Goal: Task Accomplishment & Management: Manage account settings

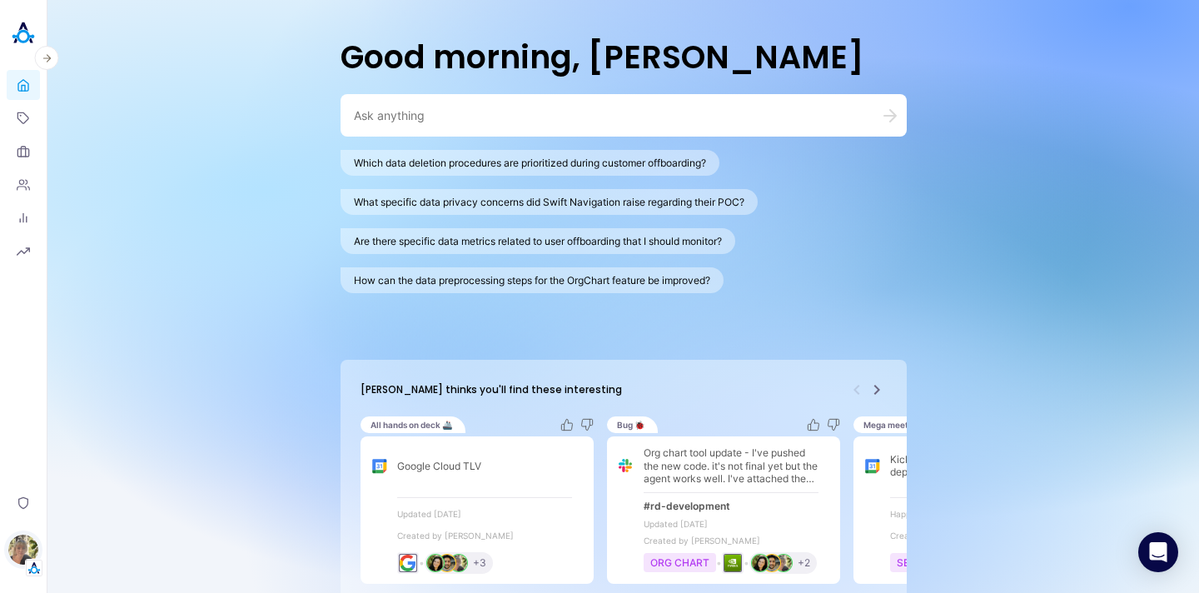
click at [15, 555] on img "button" at bounding box center [23, 550] width 30 height 30
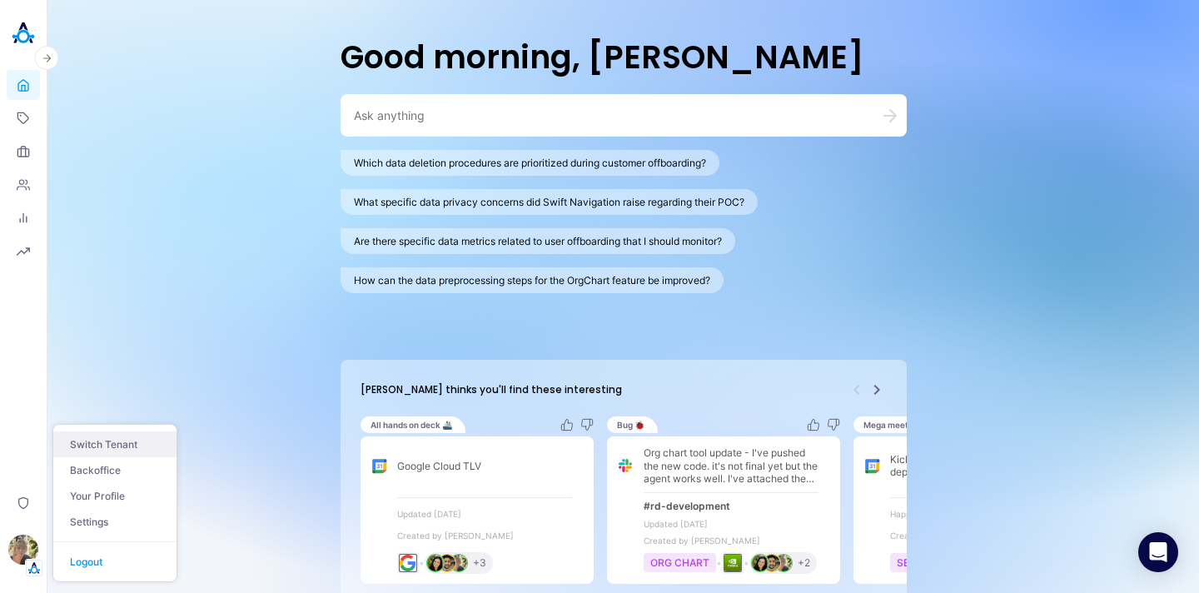
click at [127, 450] on button "Switch Tenant" at bounding box center [114, 444] width 123 height 26
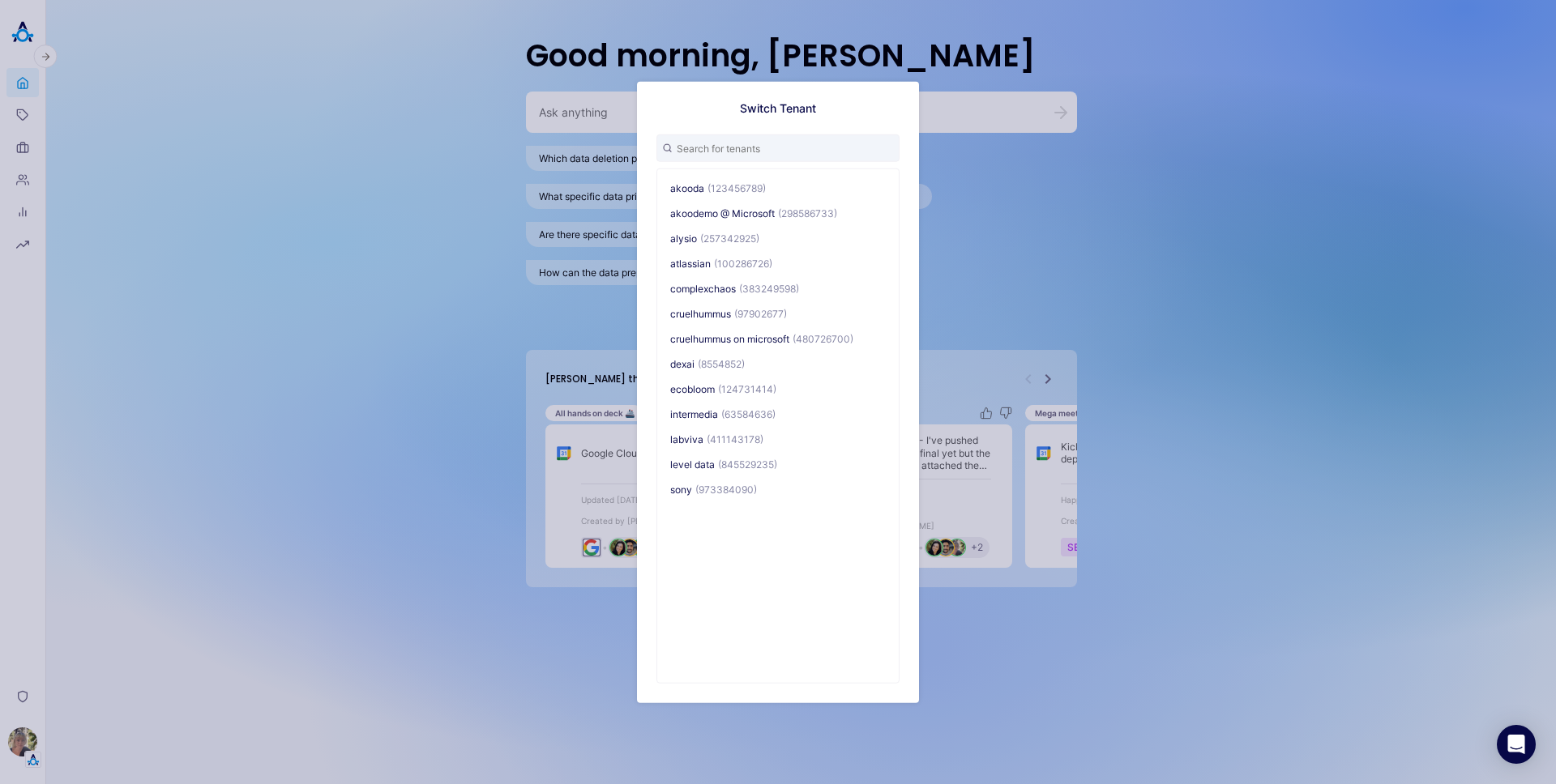
click at [14, 576] on div "Switch Tenant akooda (123456789) akoodemo @ Microsoft (298586733) alysio (25734…" at bounding box center [778, 392] width 1556 height 784
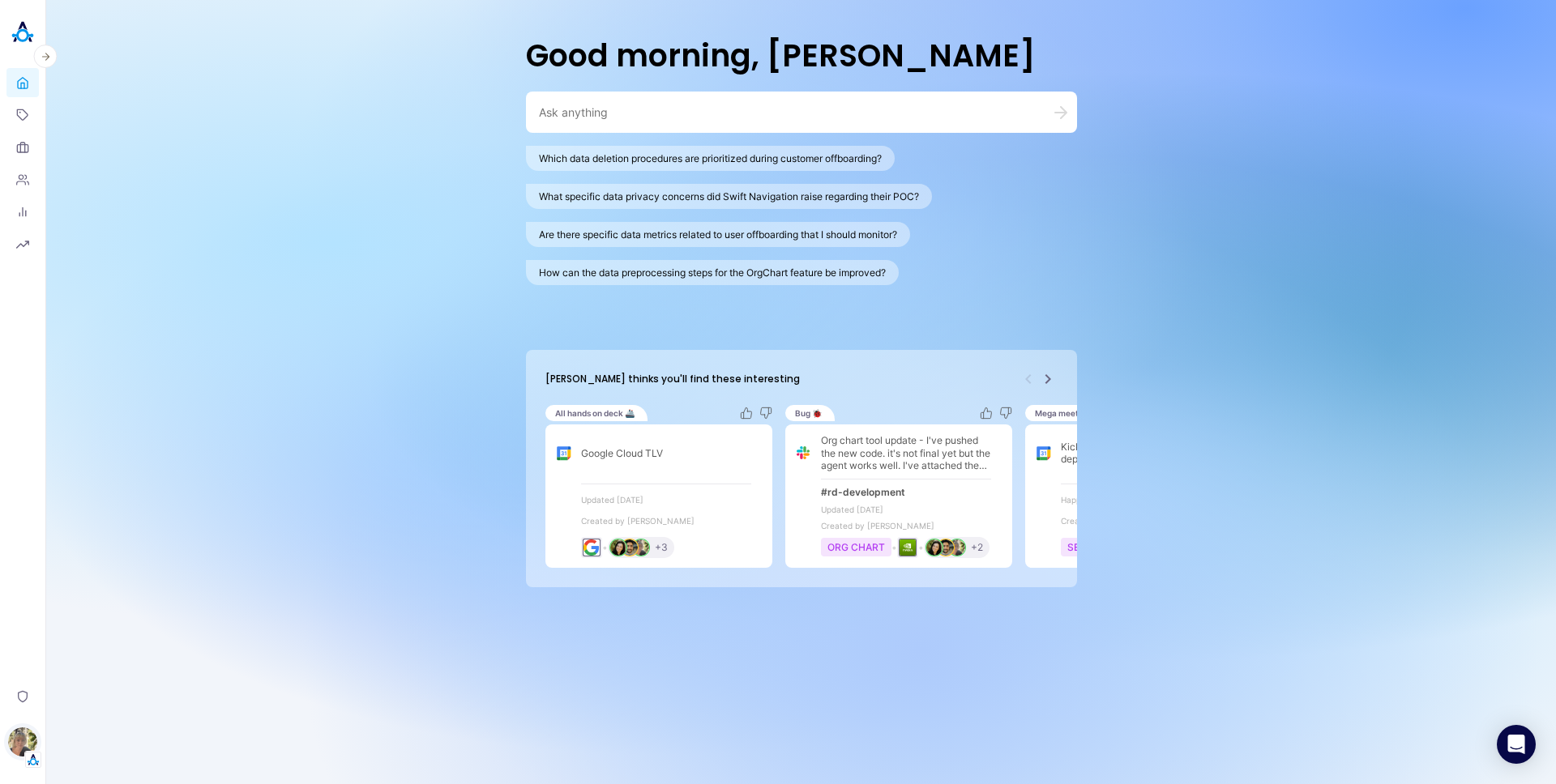
click at [26, 576] on img "button" at bounding box center [22, 742] width 29 height 29
click at [110, 576] on link "Backoffice" at bounding box center [111, 664] width 120 height 25
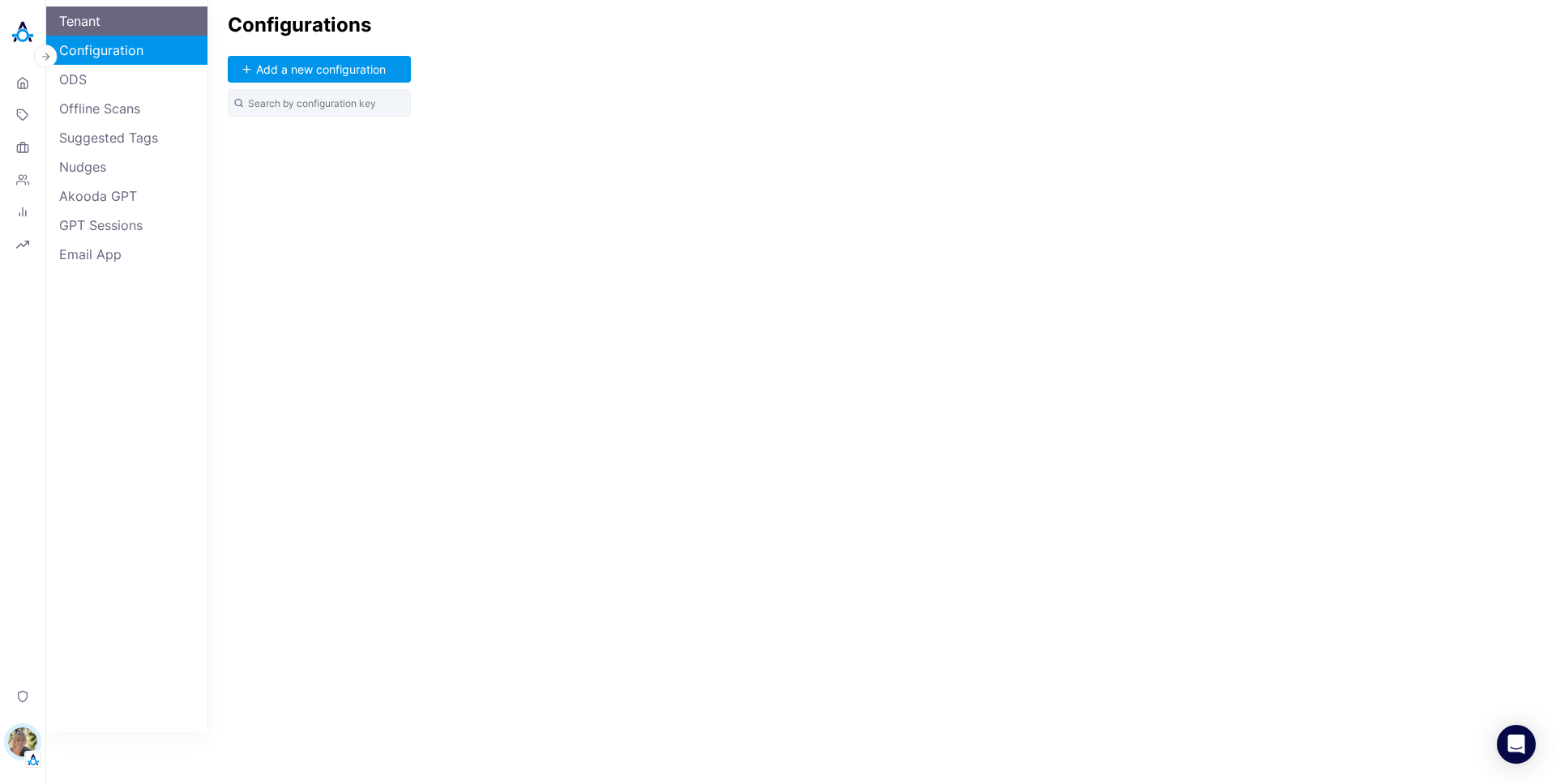
click at [168, 26] on link "Tenant" at bounding box center [127, 21] width 162 height 29
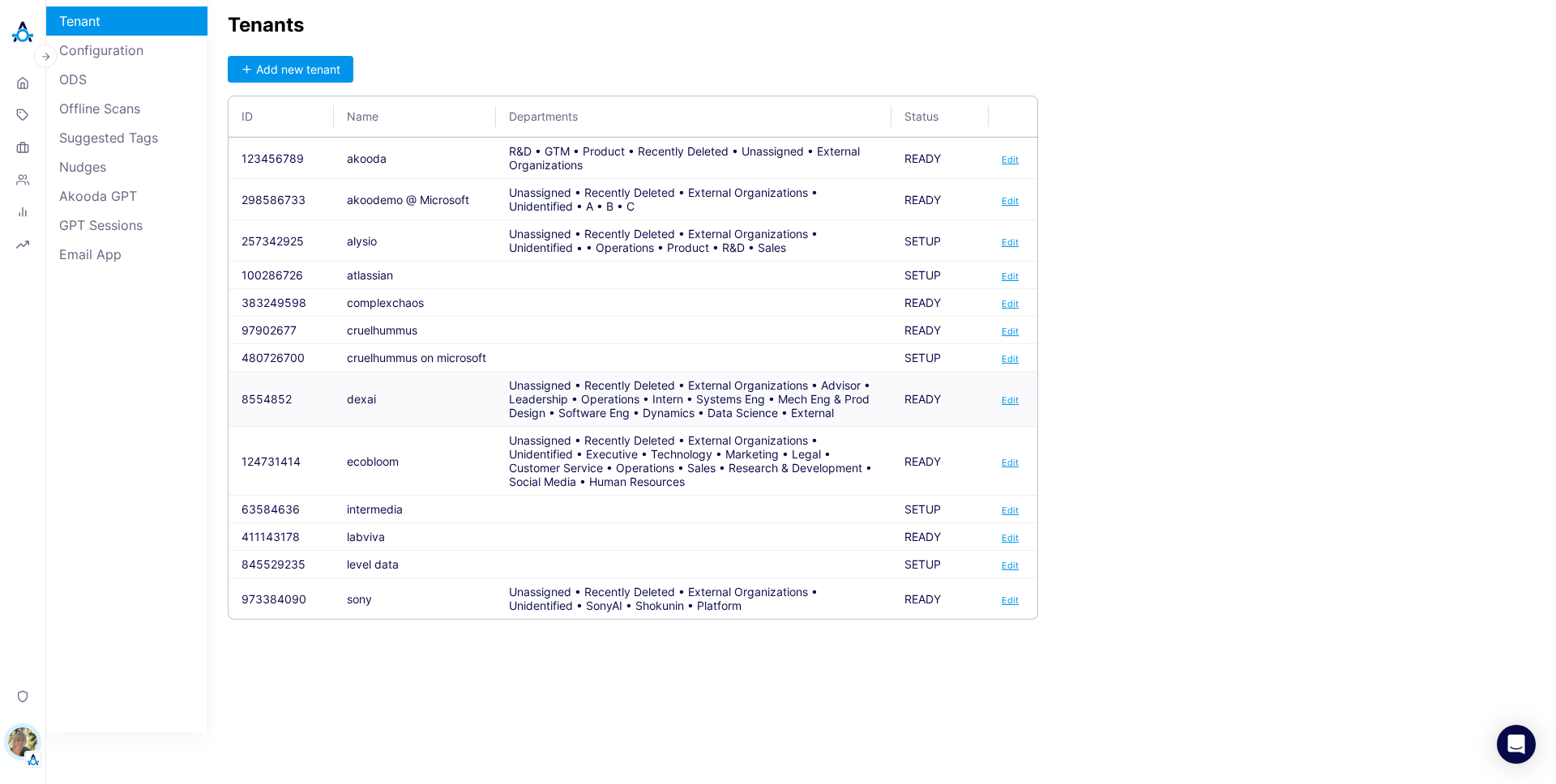
click at [271, 404] on button "8554852" at bounding box center [267, 399] width 51 height 14
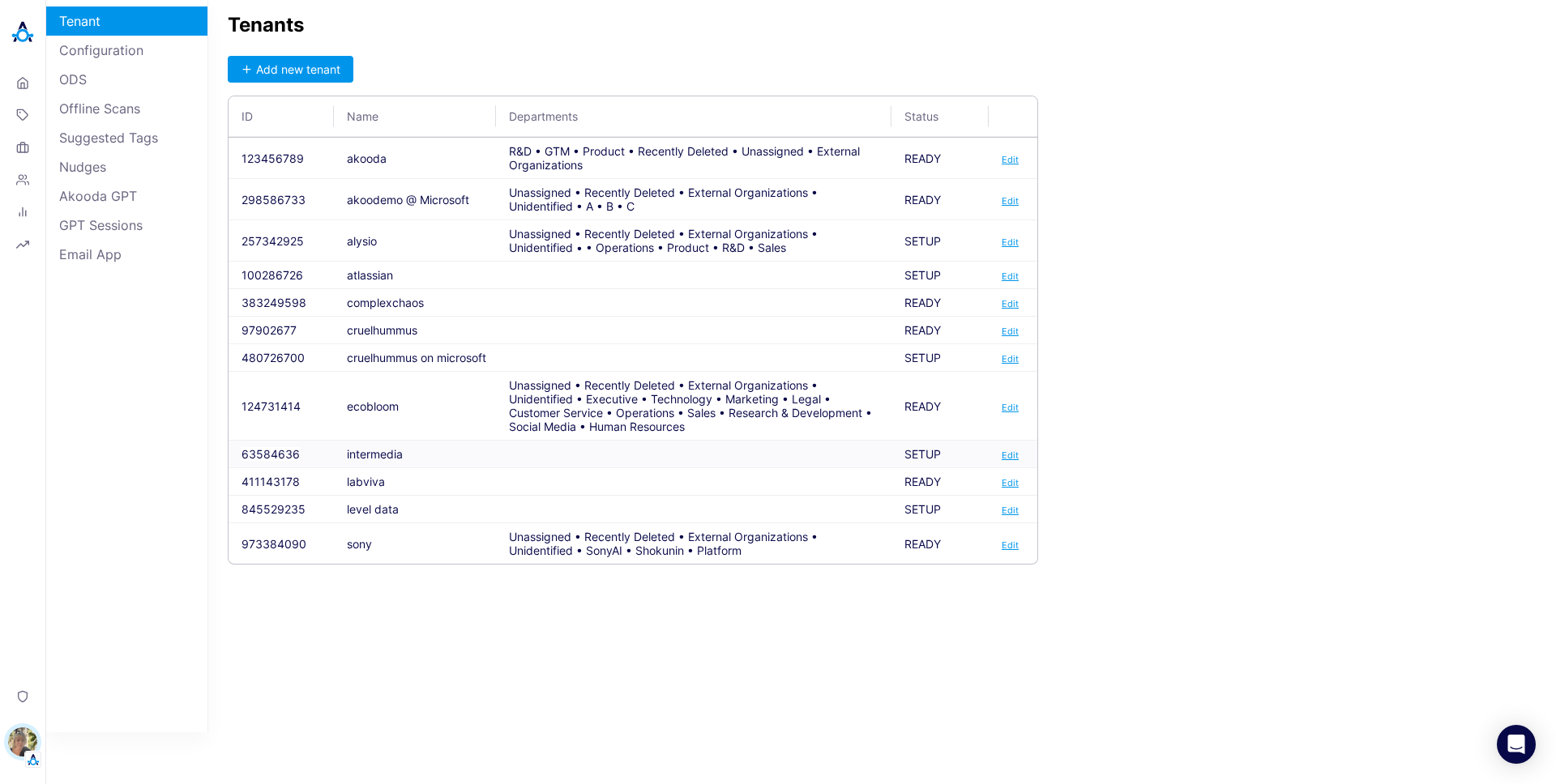
click at [383, 450] on td "intermedia" at bounding box center [415, 454] width 163 height 27
copy td "intermedia"
click at [275, 445] on td "63584636" at bounding box center [281, 454] width 105 height 27
click at [276, 452] on button "63584636" at bounding box center [271, 454] width 58 height 14
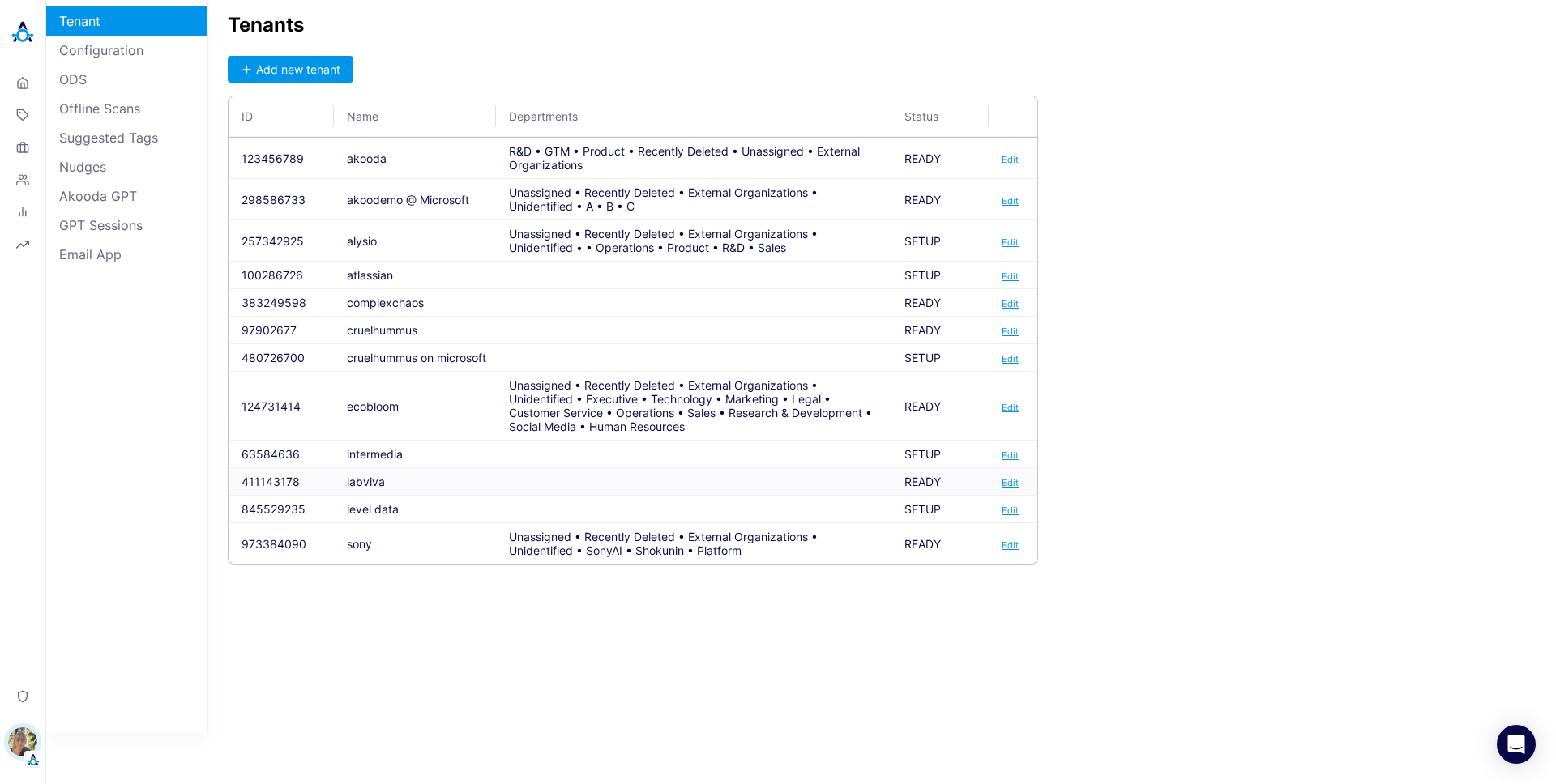
click at [272, 485] on button "411143178" at bounding box center [271, 481] width 58 height 14
click at [374, 477] on td "labviva" at bounding box center [415, 481] width 163 height 27
copy td "labviva"
click at [281, 482] on button "411143178" at bounding box center [271, 481] width 58 height 14
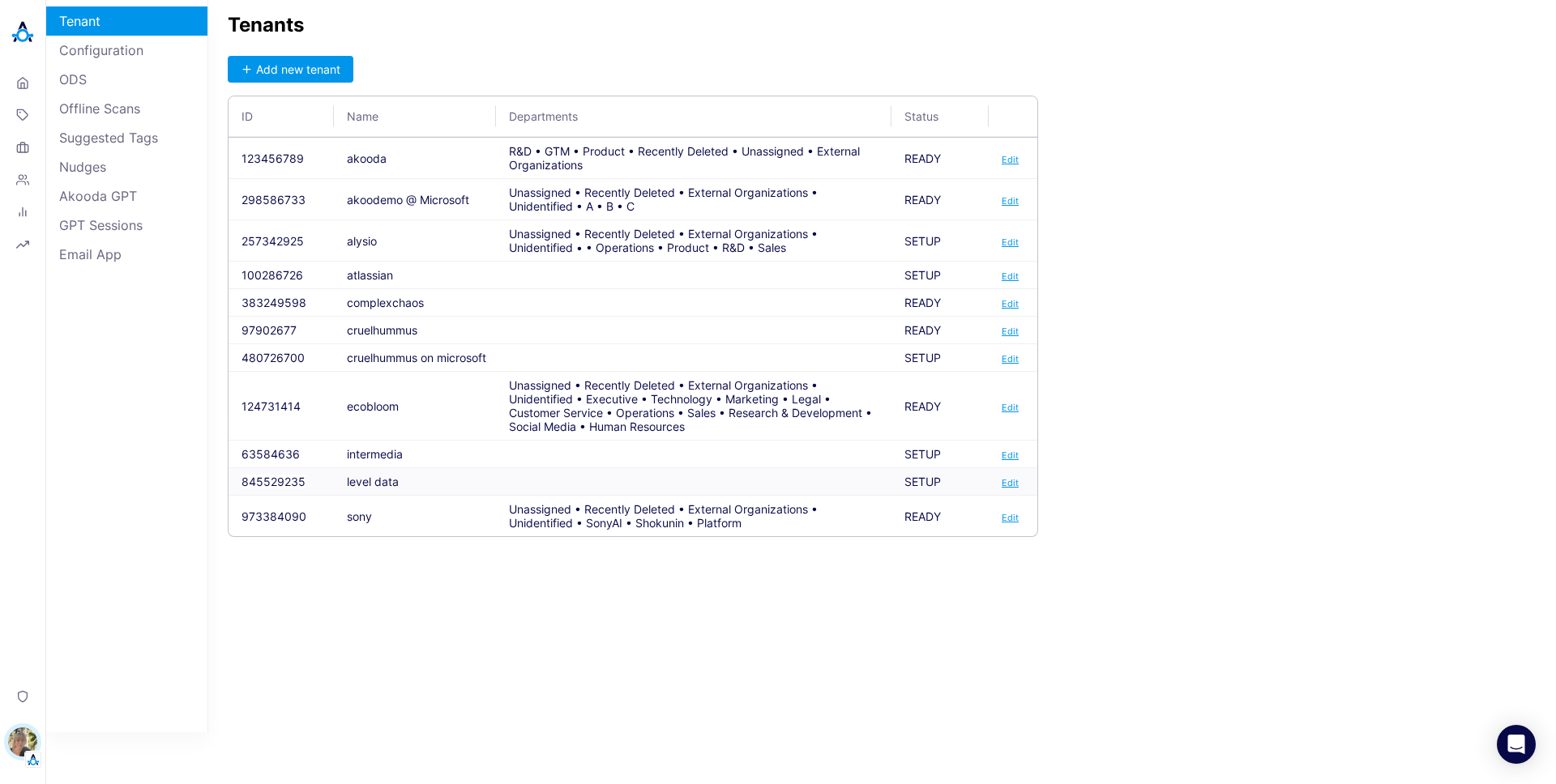
click at [259, 482] on button "845529235" at bounding box center [273, 481] width 64 height 14
click at [354, 479] on td "level data" at bounding box center [415, 481] width 163 height 27
copy td "level data"
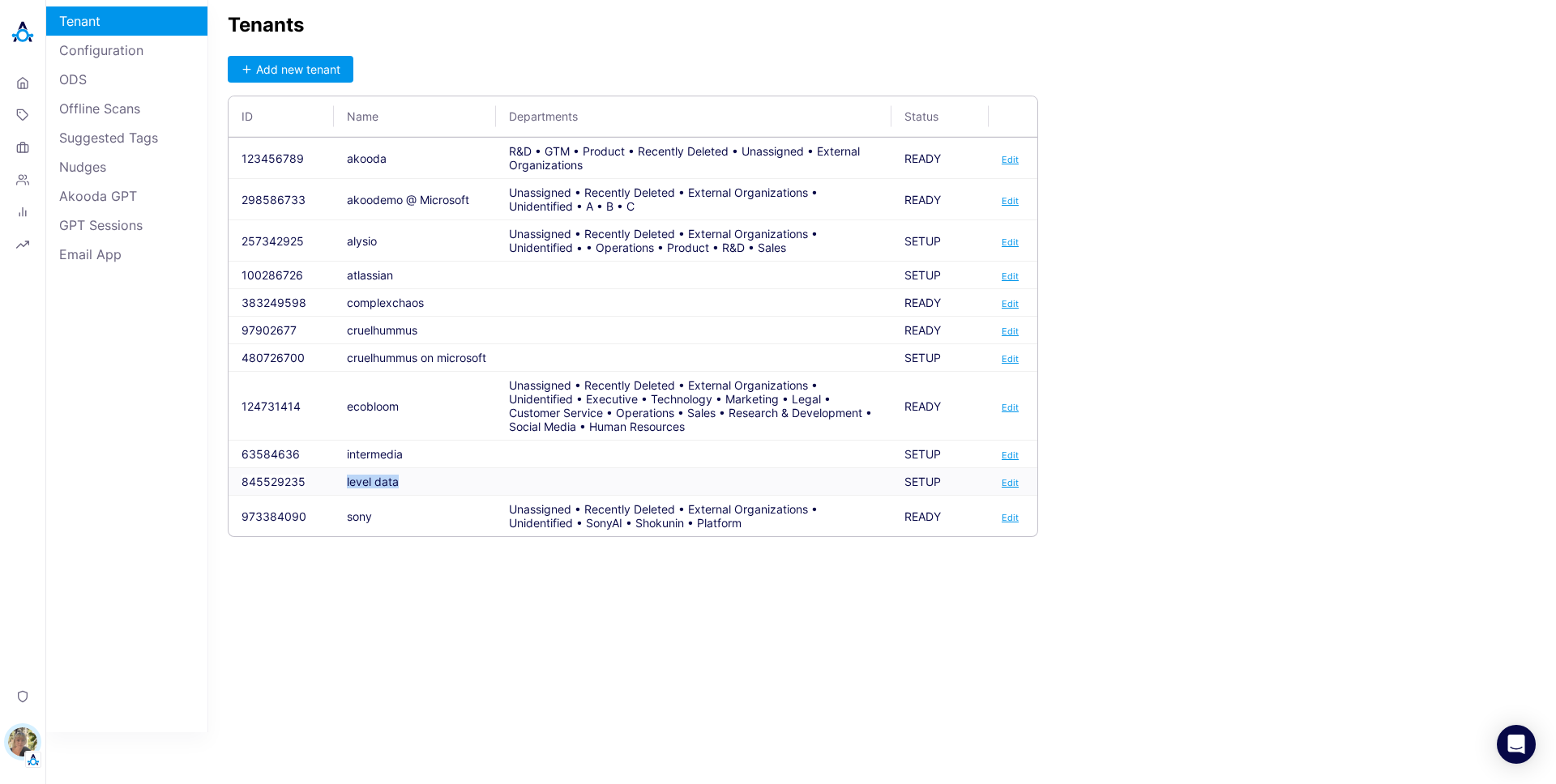
click at [288, 482] on button "845529235" at bounding box center [273, 481] width 64 height 14
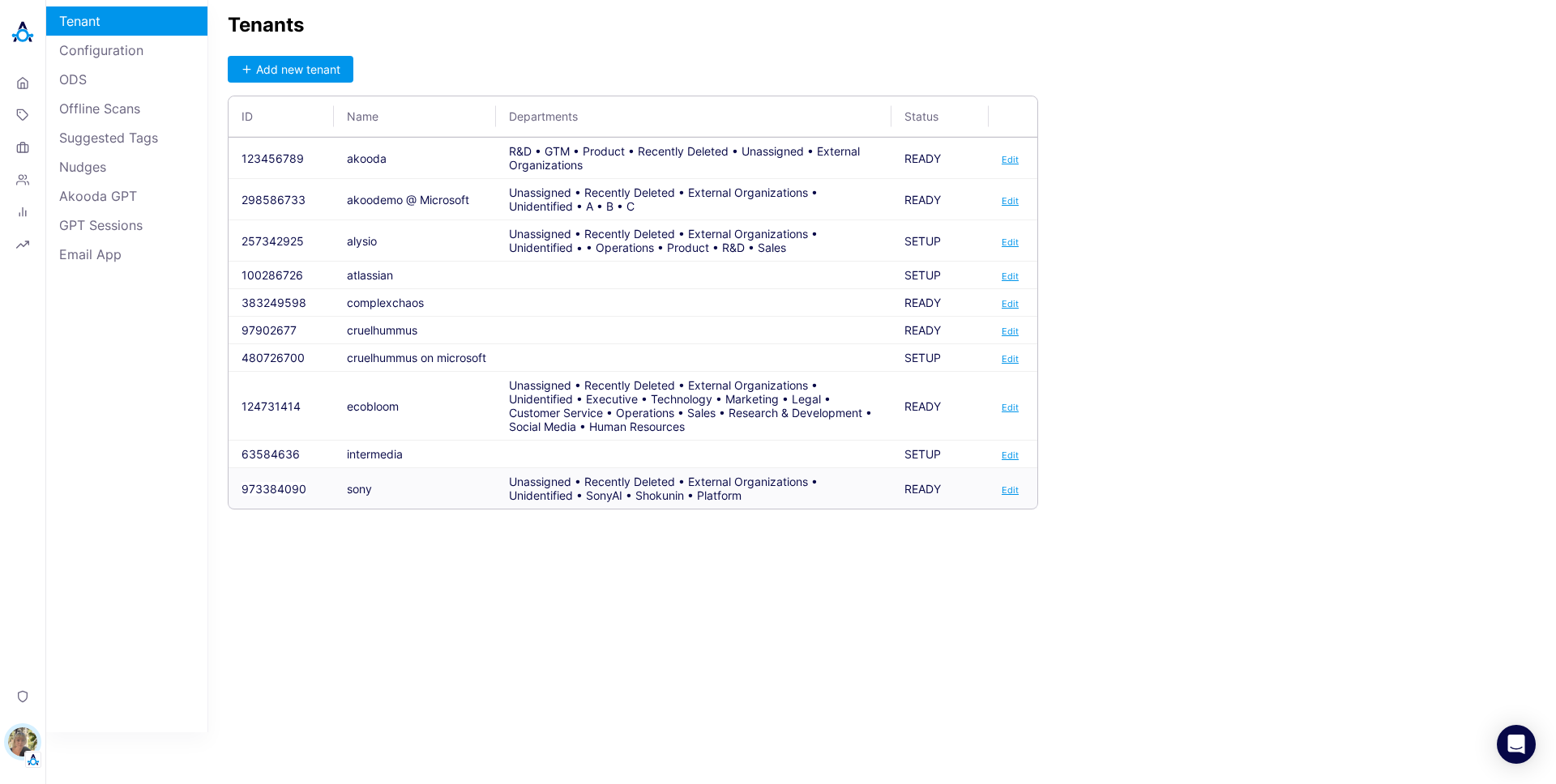
click at [289, 487] on button "973384090" at bounding box center [273, 489] width 65 height 14
click at [286, 486] on button "973384090" at bounding box center [273, 489] width 65 height 14
click at [389, 304] on td "complexchaos" at bounding box center [415, 303] width 163 height 27
click at [268, 299] on button "383249598" at bounding box center [273, 303] width 65 height 14
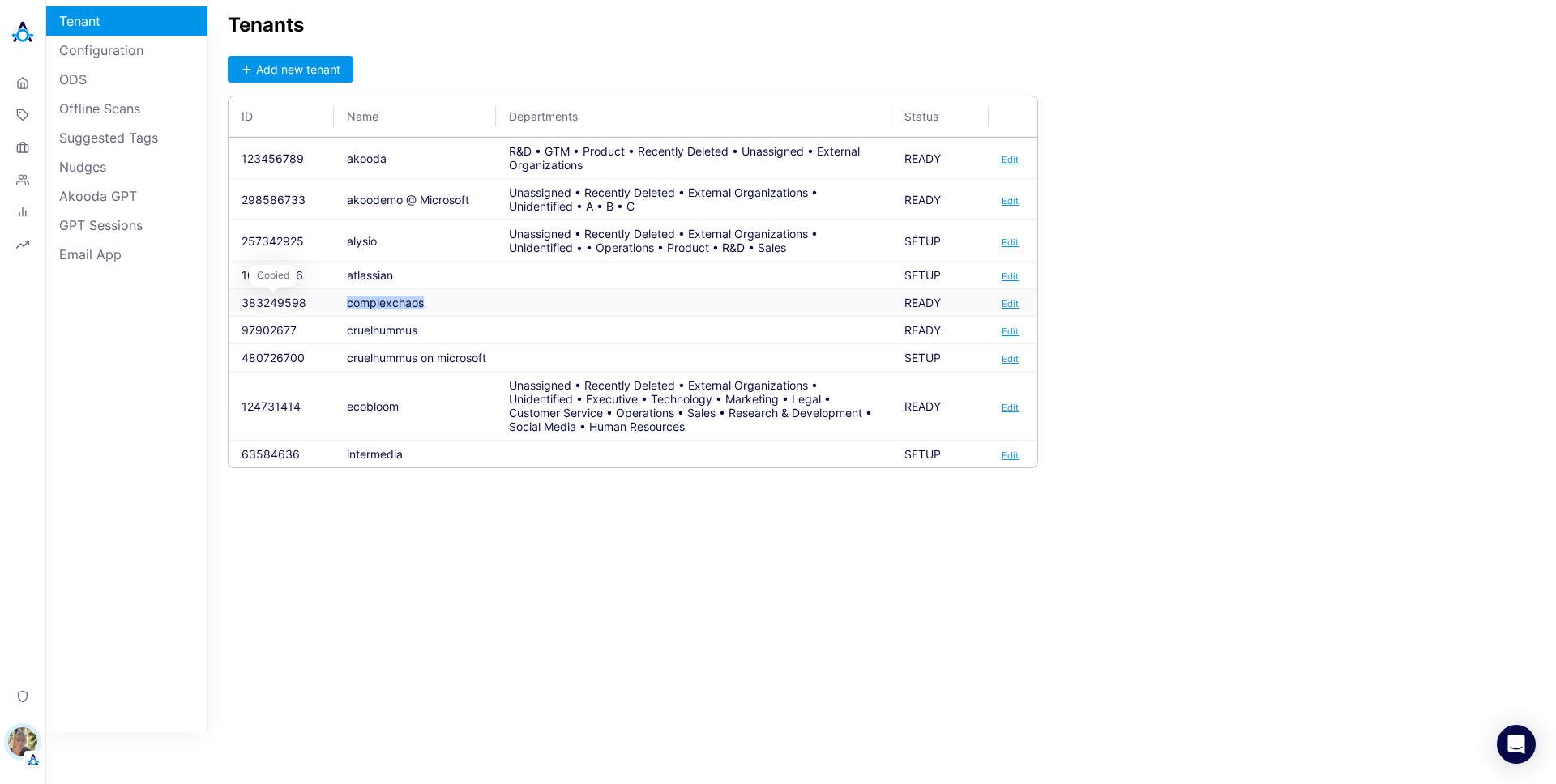
click at [268, 299] on button "383249598" at bounding box center [273, 303] width 65 height 14
click at [384, 332] on td "cruelhummus" at bounding box center [415, 331] width 163 height 27
click at [391, 307] on td "complexchaos" at bounding box center [415, 303] width 163 height 27
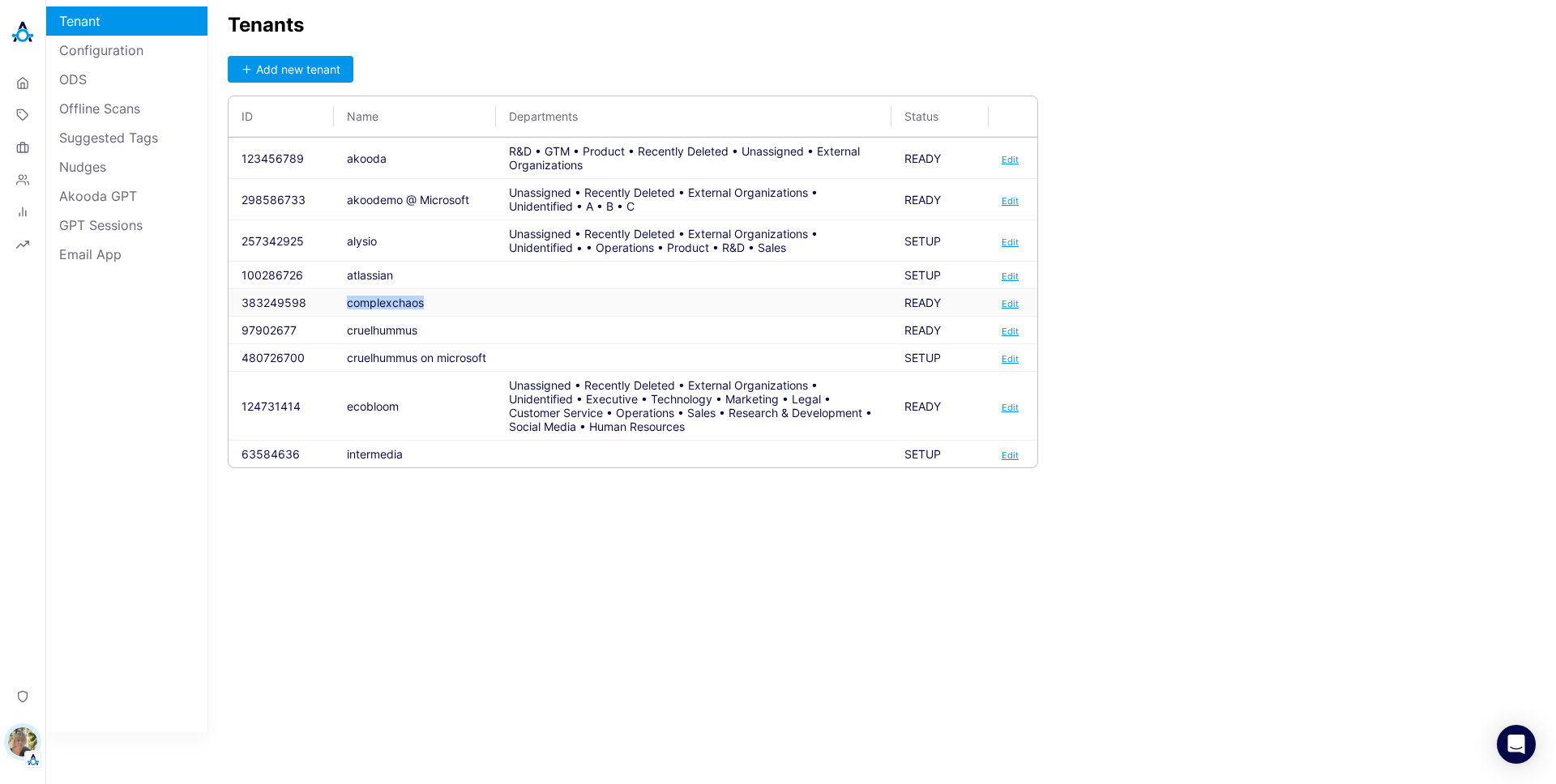
copy td "complexchaos"
click at [22, 749] on img "button" at bounding box center [22, 742] width 29 height 29
click at [114, 655] on link "Backoffice" at bounding box center [111, 664] width 120 height 25
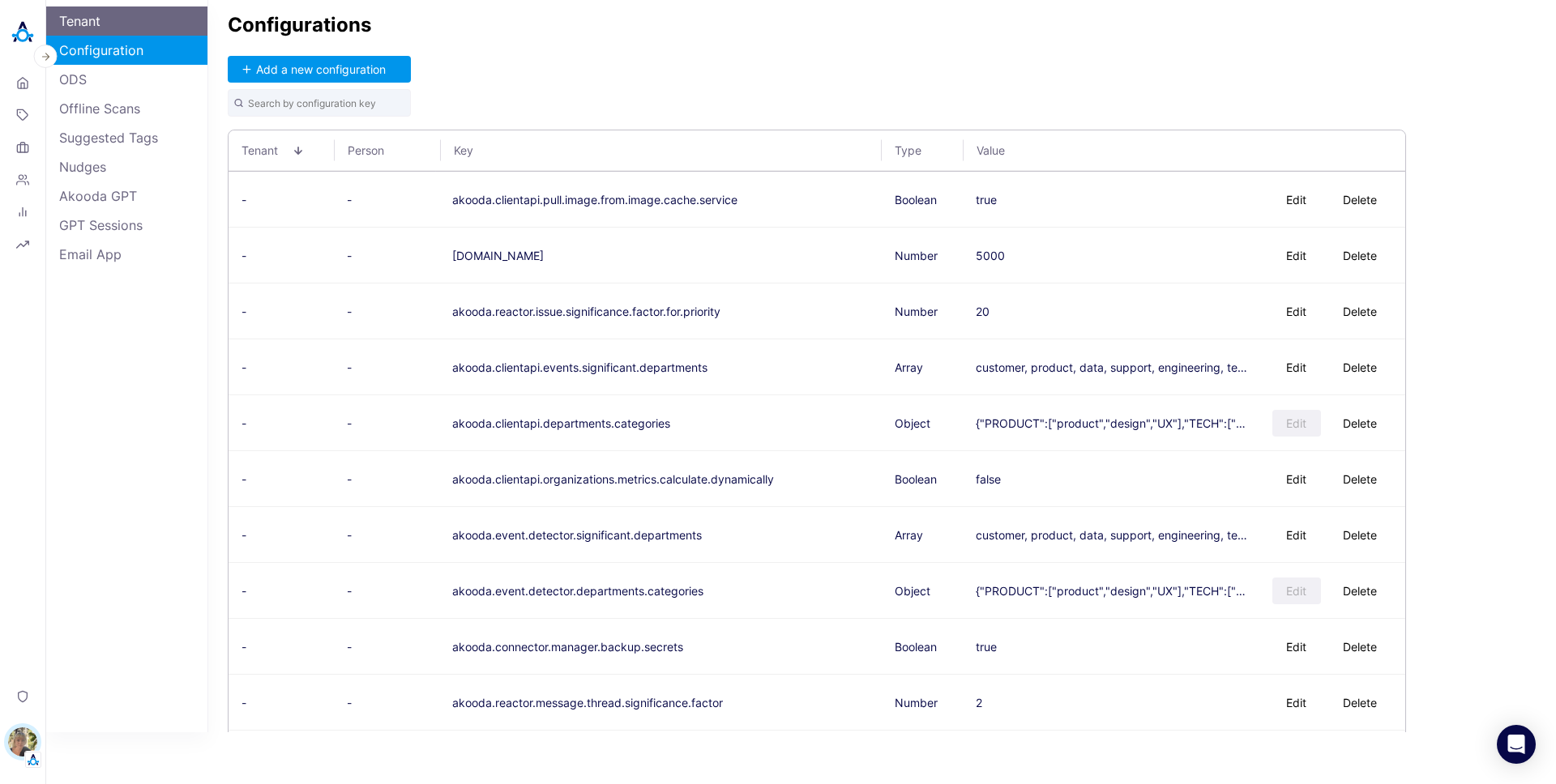
click at [88, 25] on link "Tenant" at bounding box center [127, 21] width 162 height 29
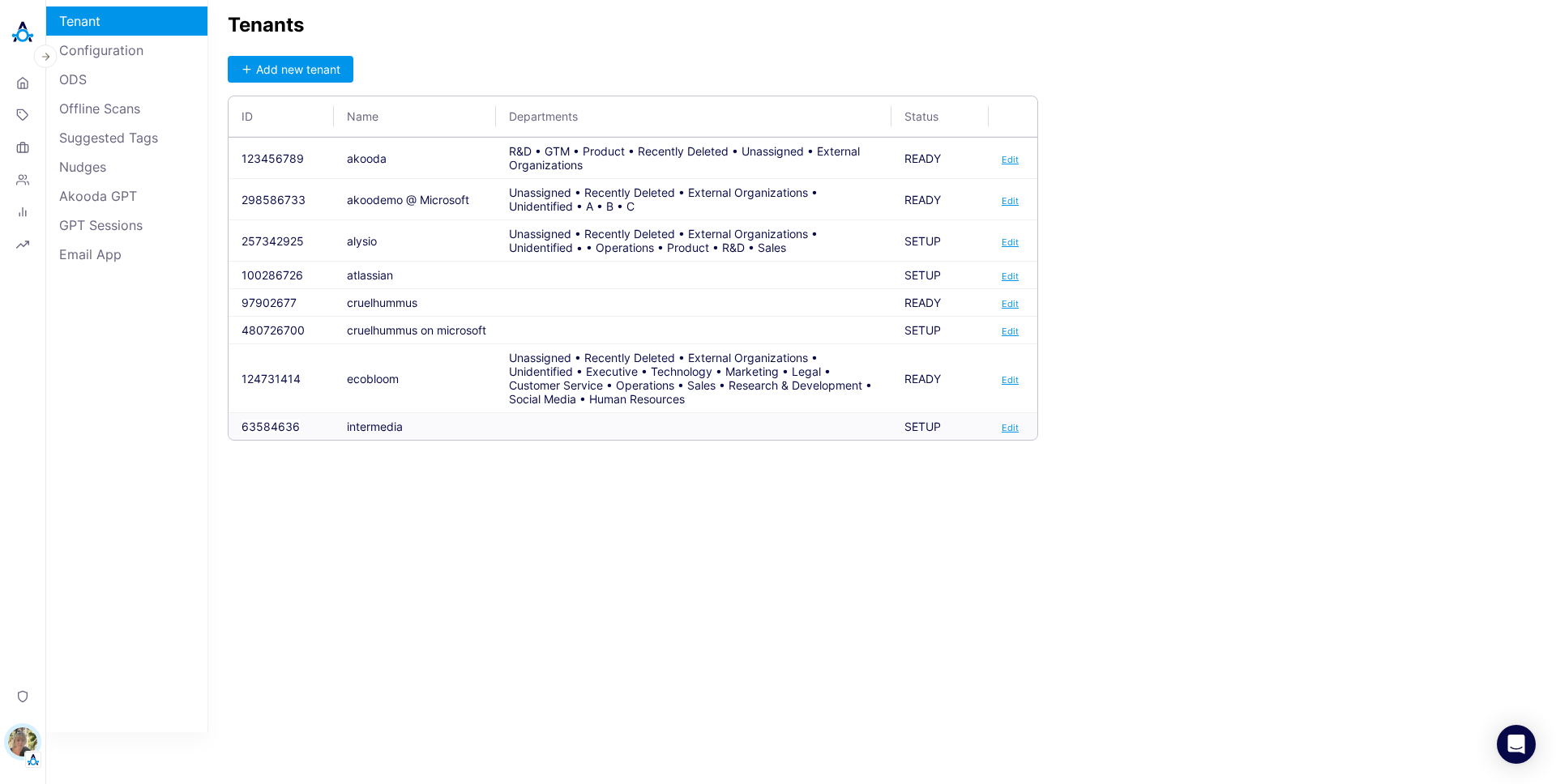
click at [376, 429] on td "intermedia" at bounding box center [415, 426] width 163 height 26
click at [520, 509] on div "Tenants Add new tenant ID Name Departments Status 123456789 akooda R&D • GTM • …" at bounding box center [882, 366] width 1348 height 732
click at [387, 432] on td "intermedia" at bounding box center [415, 426] width 163 height 26
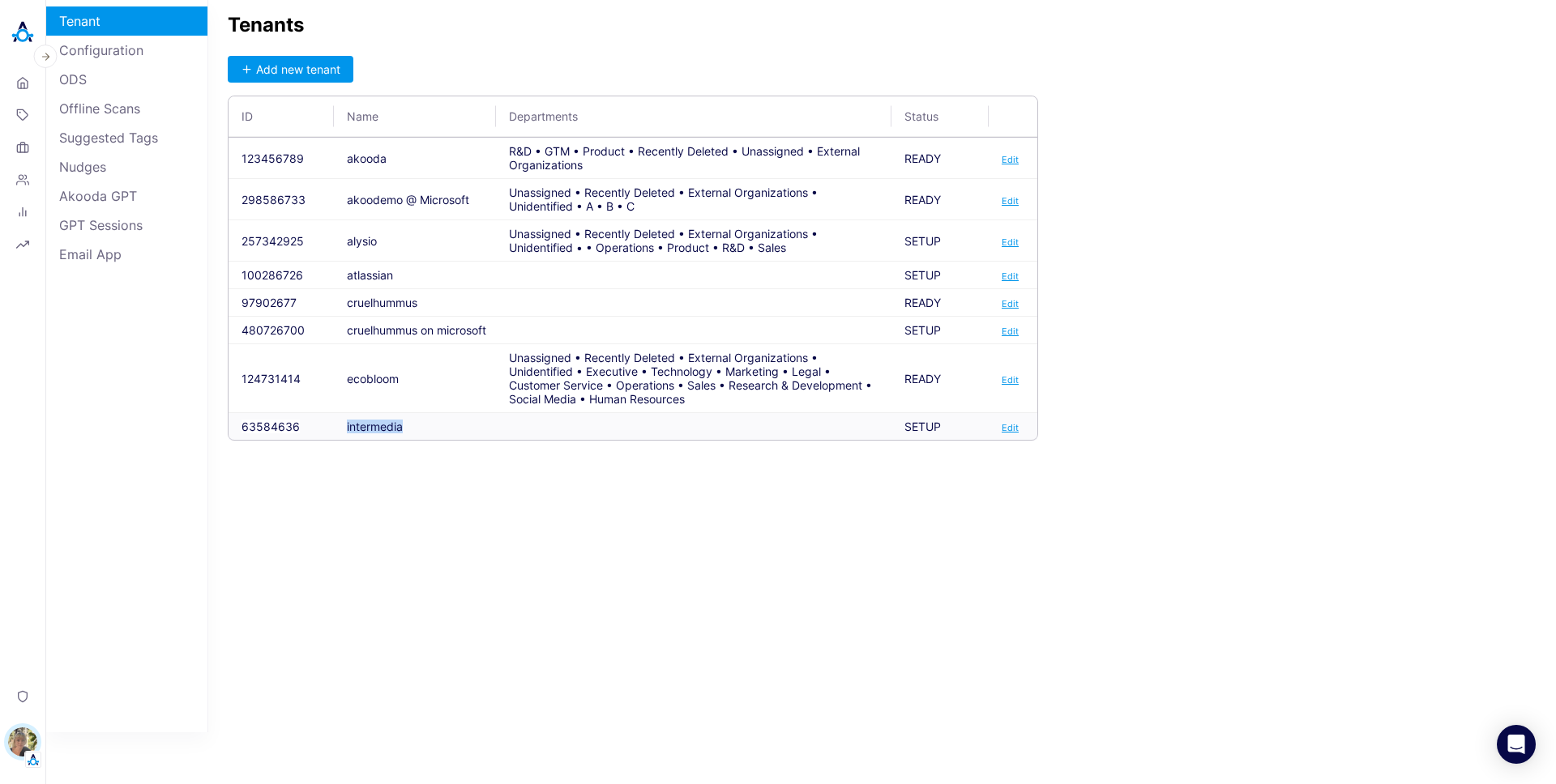
click at [387, 432] on td "intermedia" at bounding box center [415, 426] width 163 height 26
click at [293, 427] on button "63584636" at bounding box center [271, 426] width 58 height 14
copy td "intermedia"
click at [15, 740] on img "button" at bounding box center [22, 742] width 29 height 29
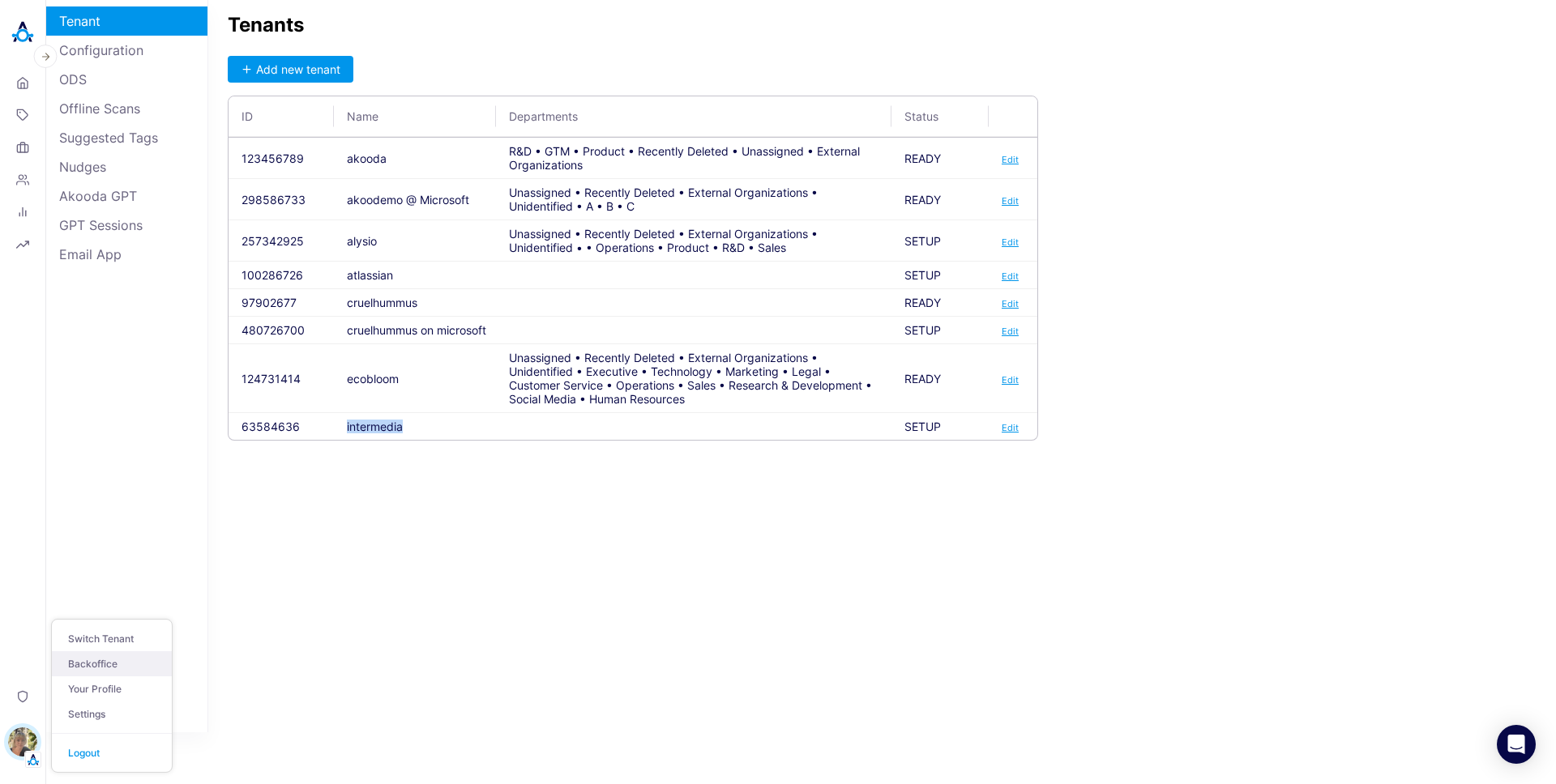
click at [109, 657] on link "Backoffice" at bounding box center [111, 664] width 120 height 25
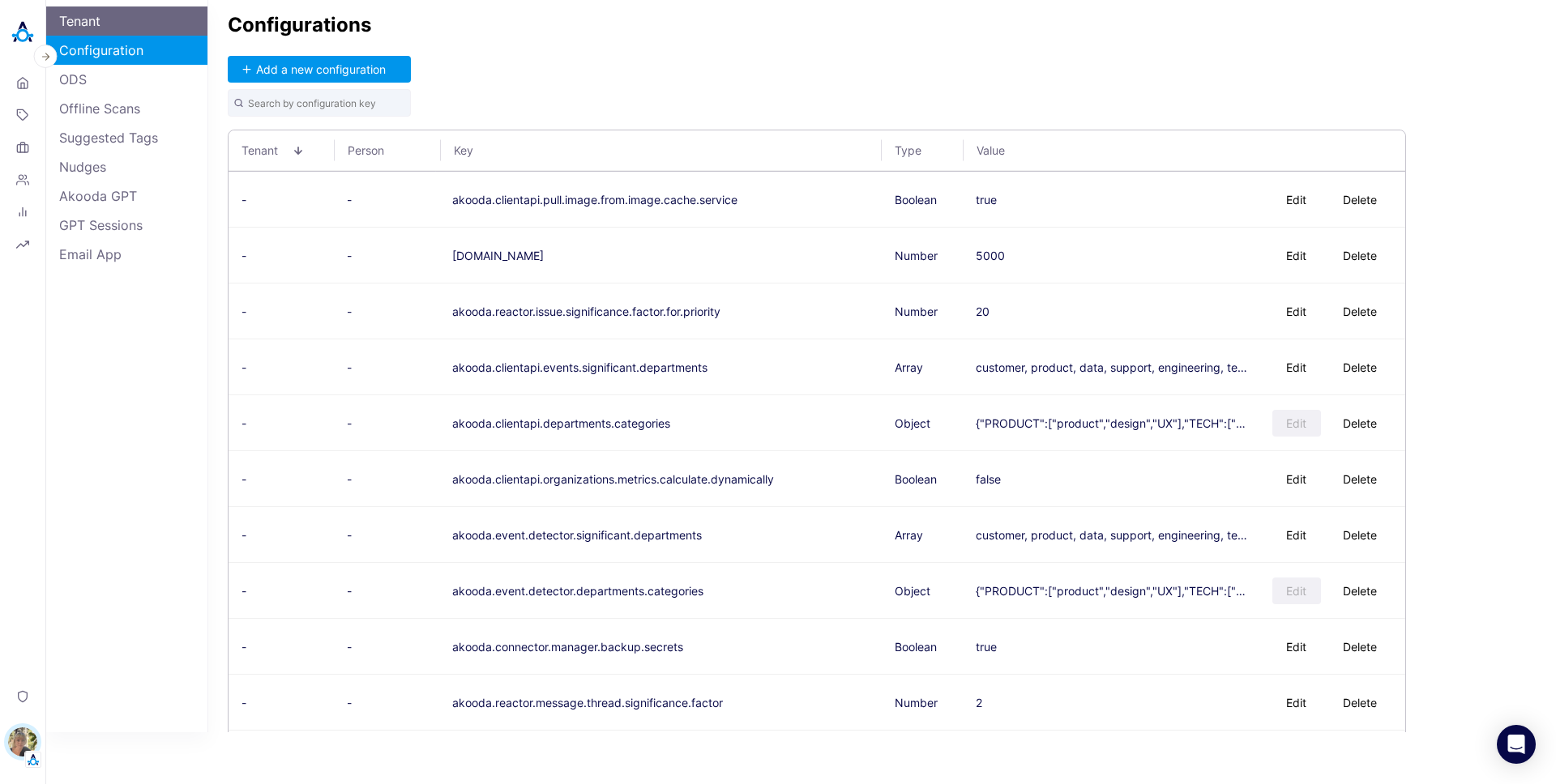
click at [105, 19] on link "Tenant" at bounding box center [127, 21] width 162 height 29
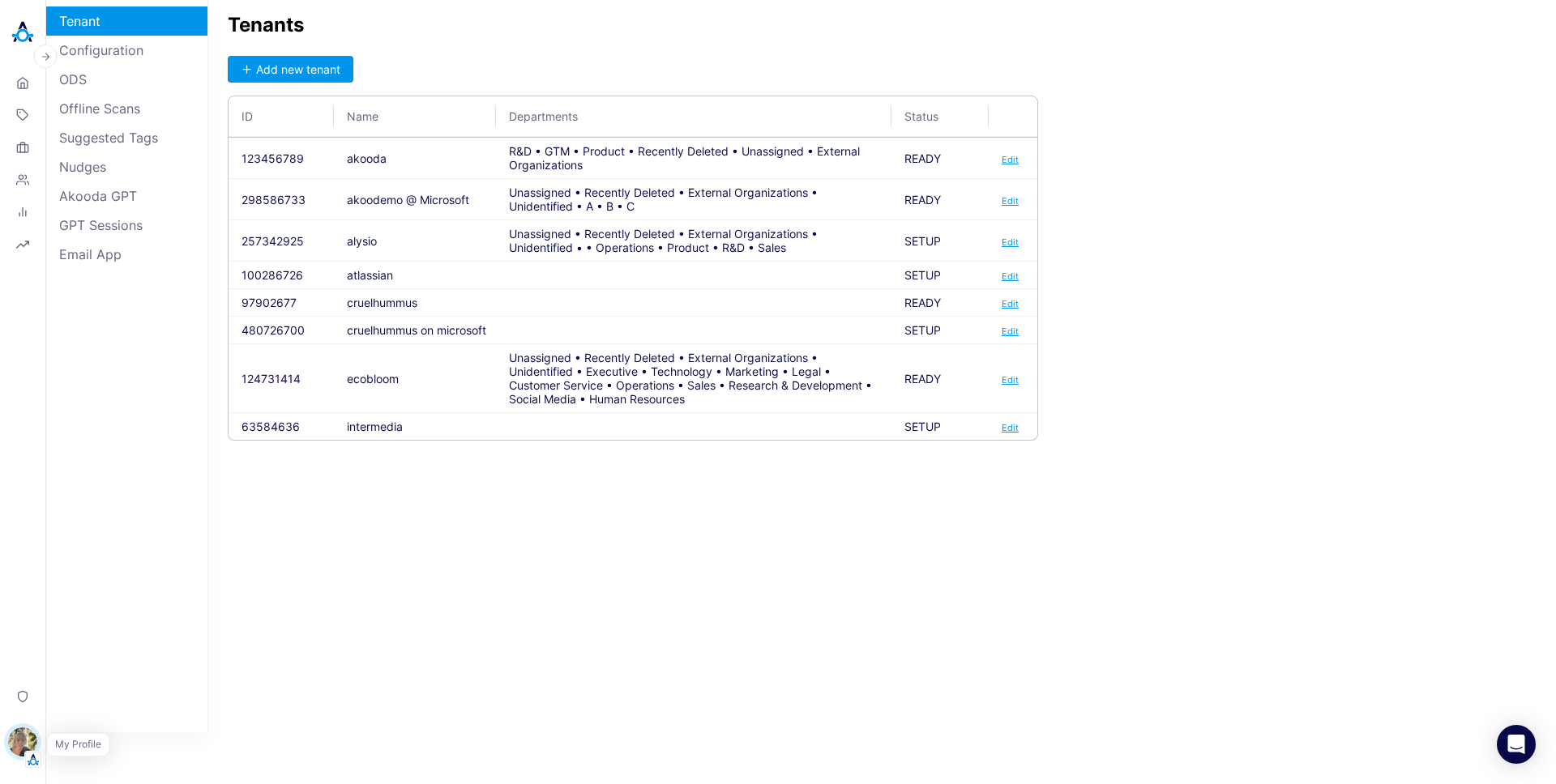
click at [24, 741] on img "button" at bounding box center [22, 742] width 29 height 29
click at [114, 637] on button "Switch Tenant" at bounding box center [111, 639] width 120 height 25
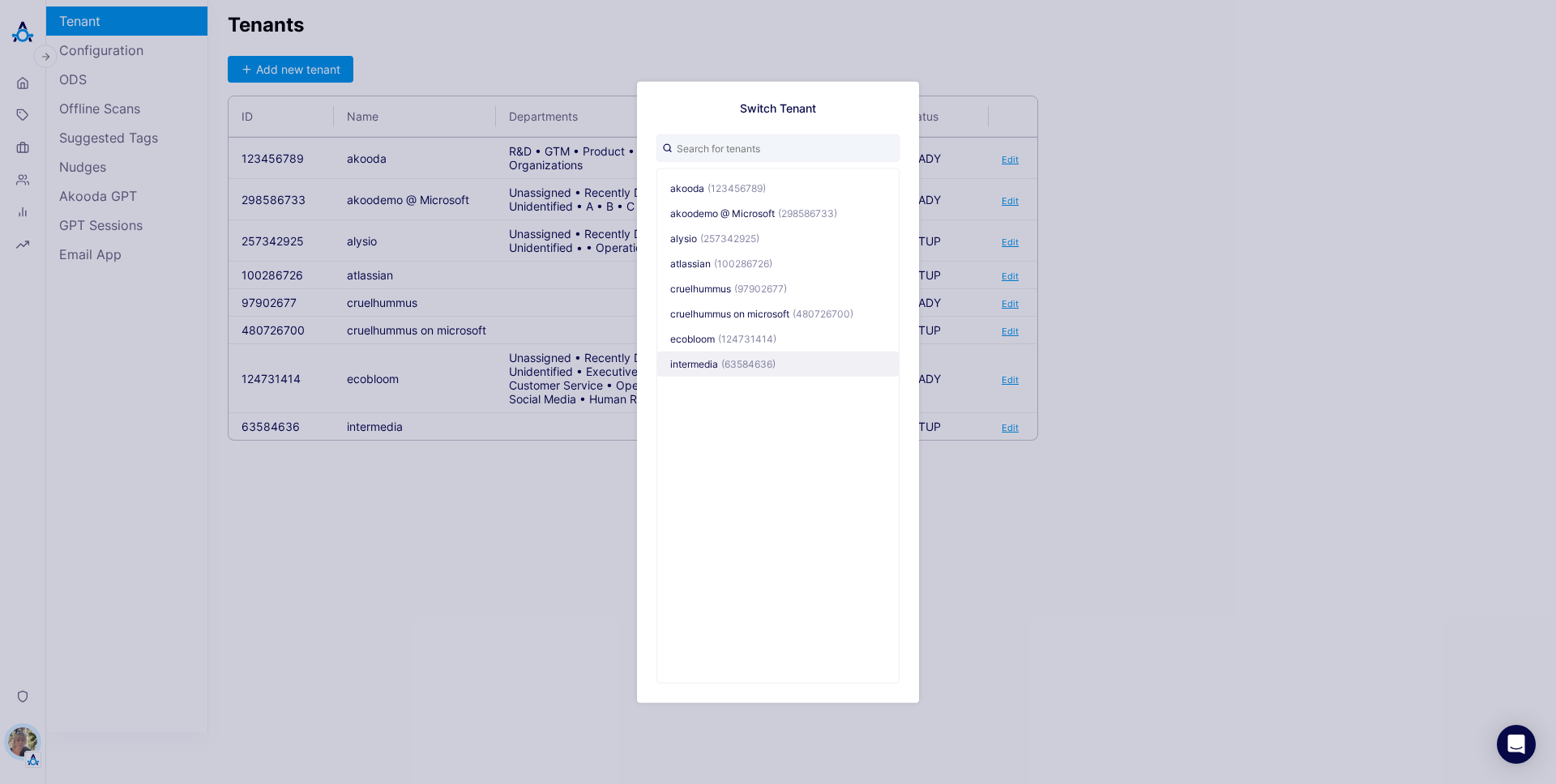
click at [705, 369] on span "intermedia" at bounding box center [694, 364] width 48 height 12
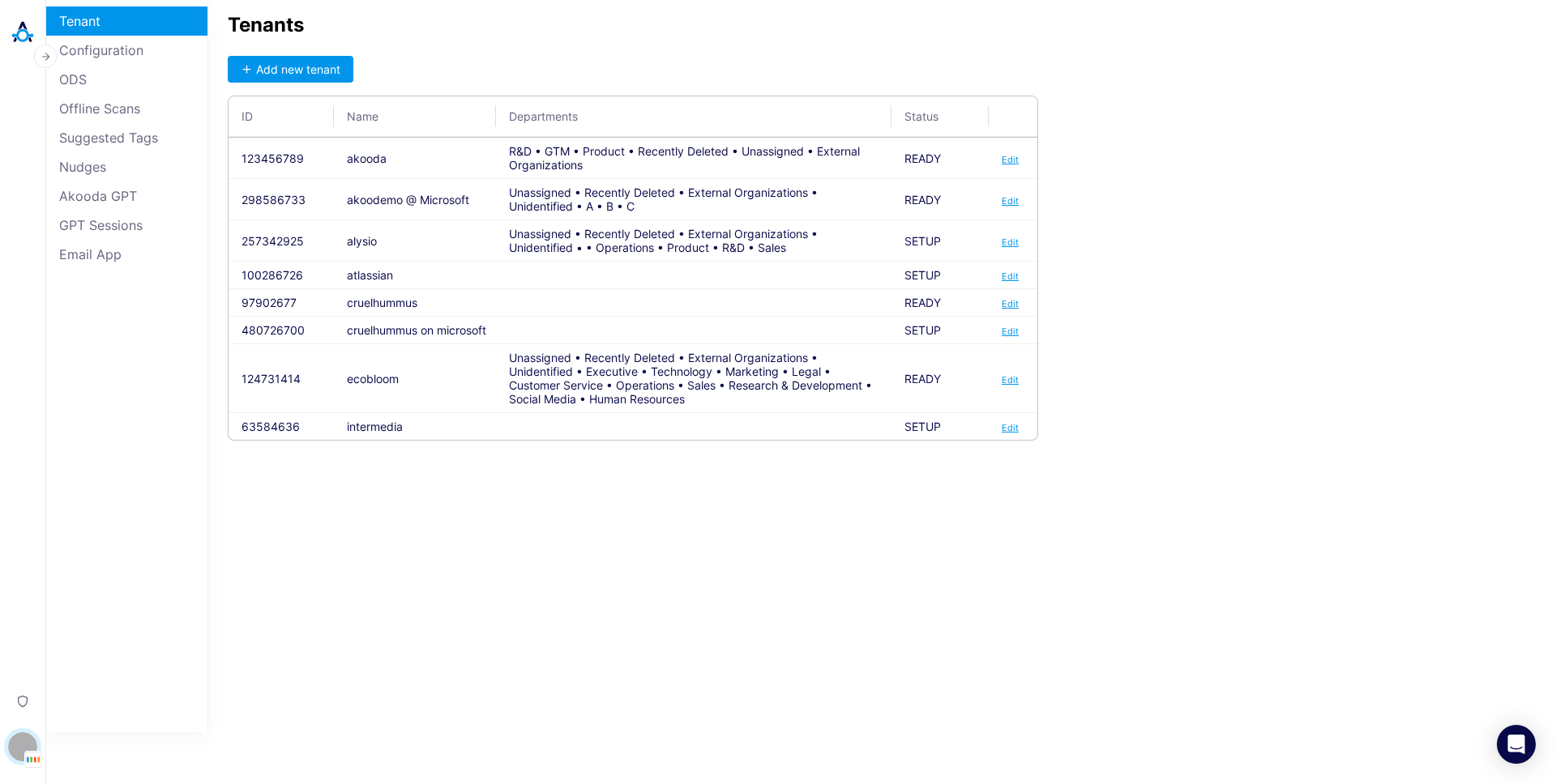
click at [28, 752] on img "button" at bounding box center [33, 760] width 17 height 17
click at [308, 588] on div "Tenants Add new tenant ID Name Departments Status 123456789 akooda R&D • GTM • …" at bounding box center [882, 366] width 1348 height 732
click at [121, 47] on link "Configuration" at bounding box center [127, 51] width 162 height 29
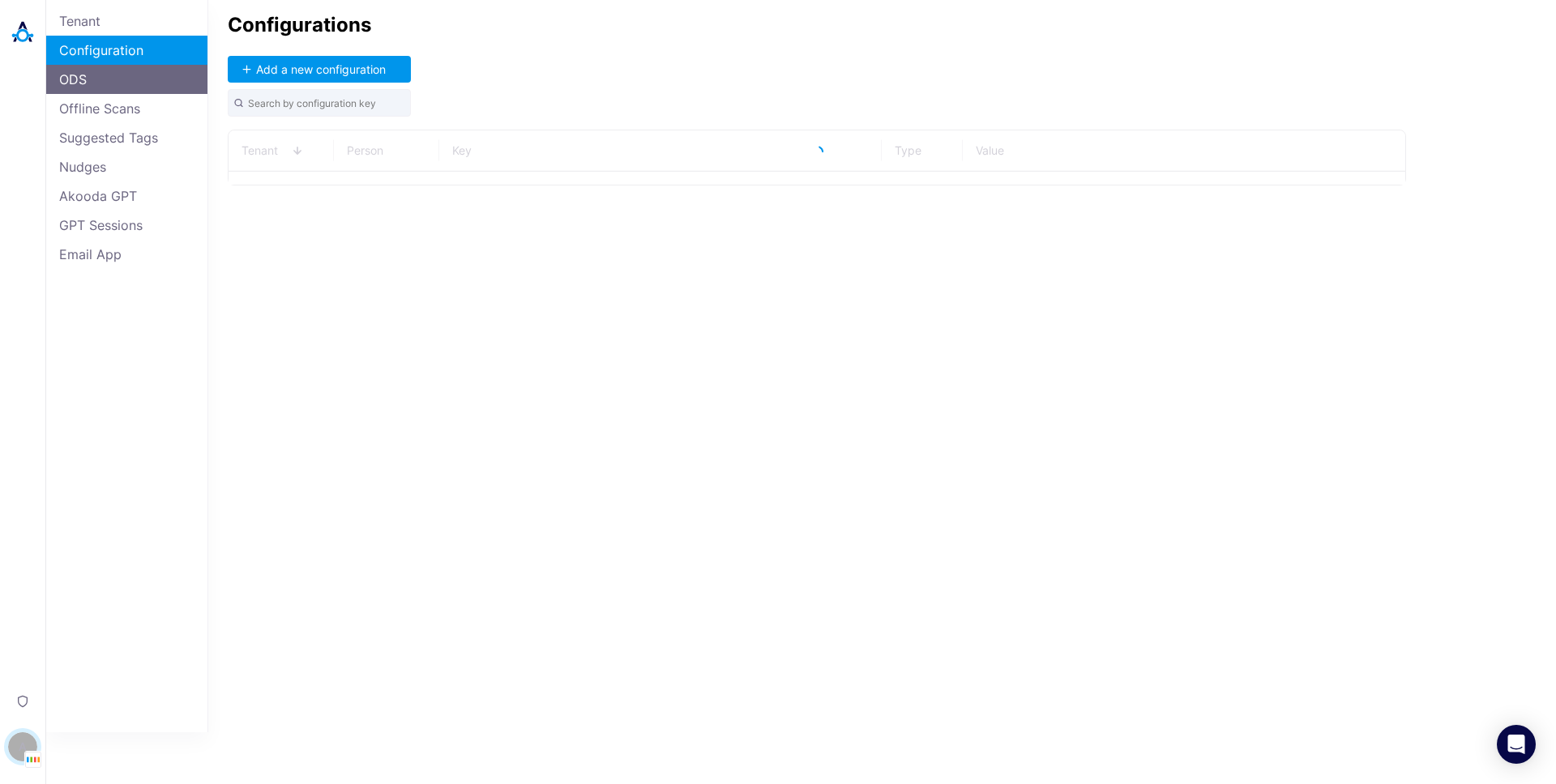
click at [117, 78] on link "ODS" at bounding box center [127, 80] width 162 height 29
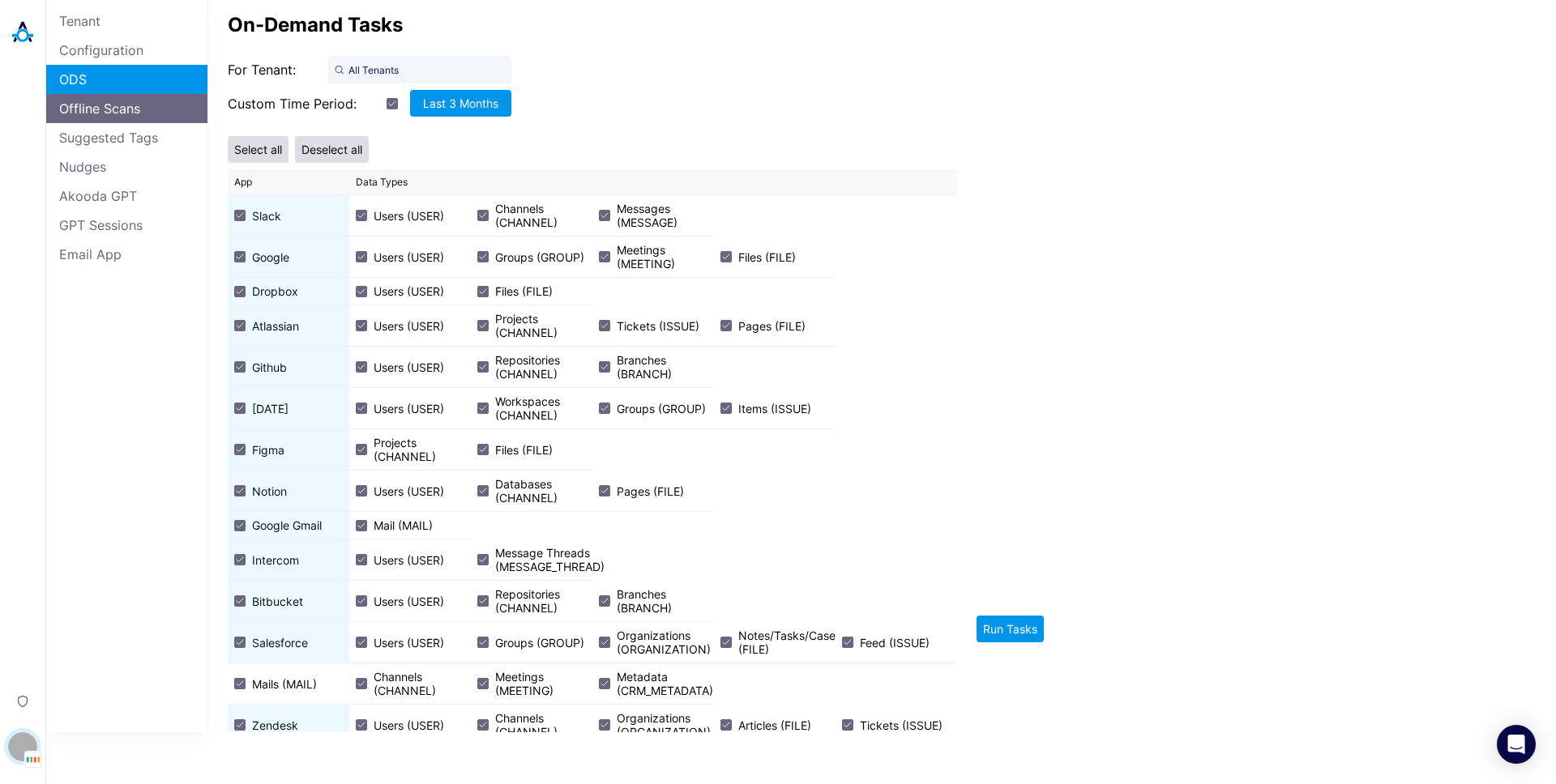
click at [117, 104] on link "Offline Scans" at bounding box center [127, 109] width 162 height 29
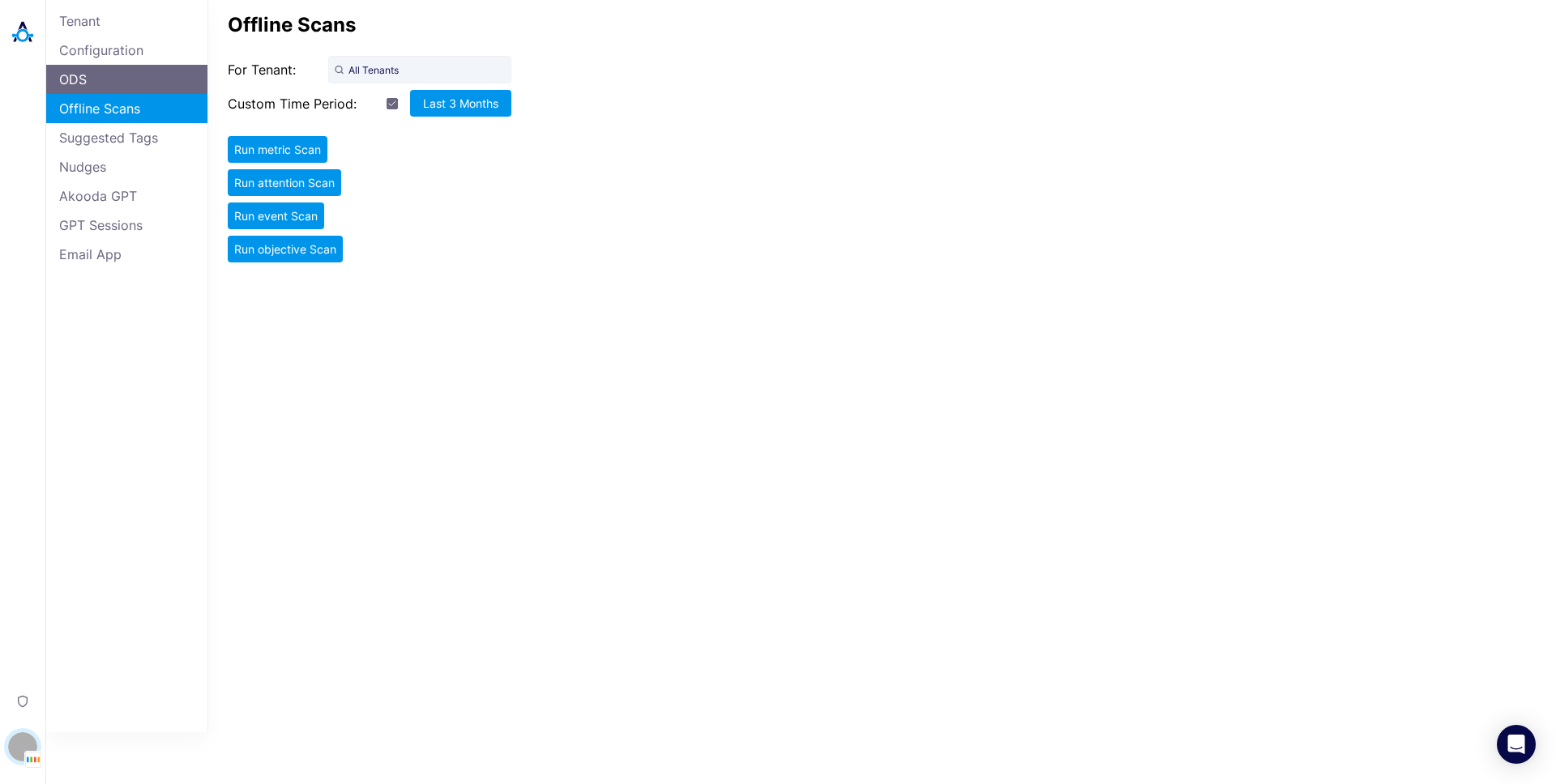
click at [117, 79] on link "ODS" at bounding box center [127, 80] width 162 height 29
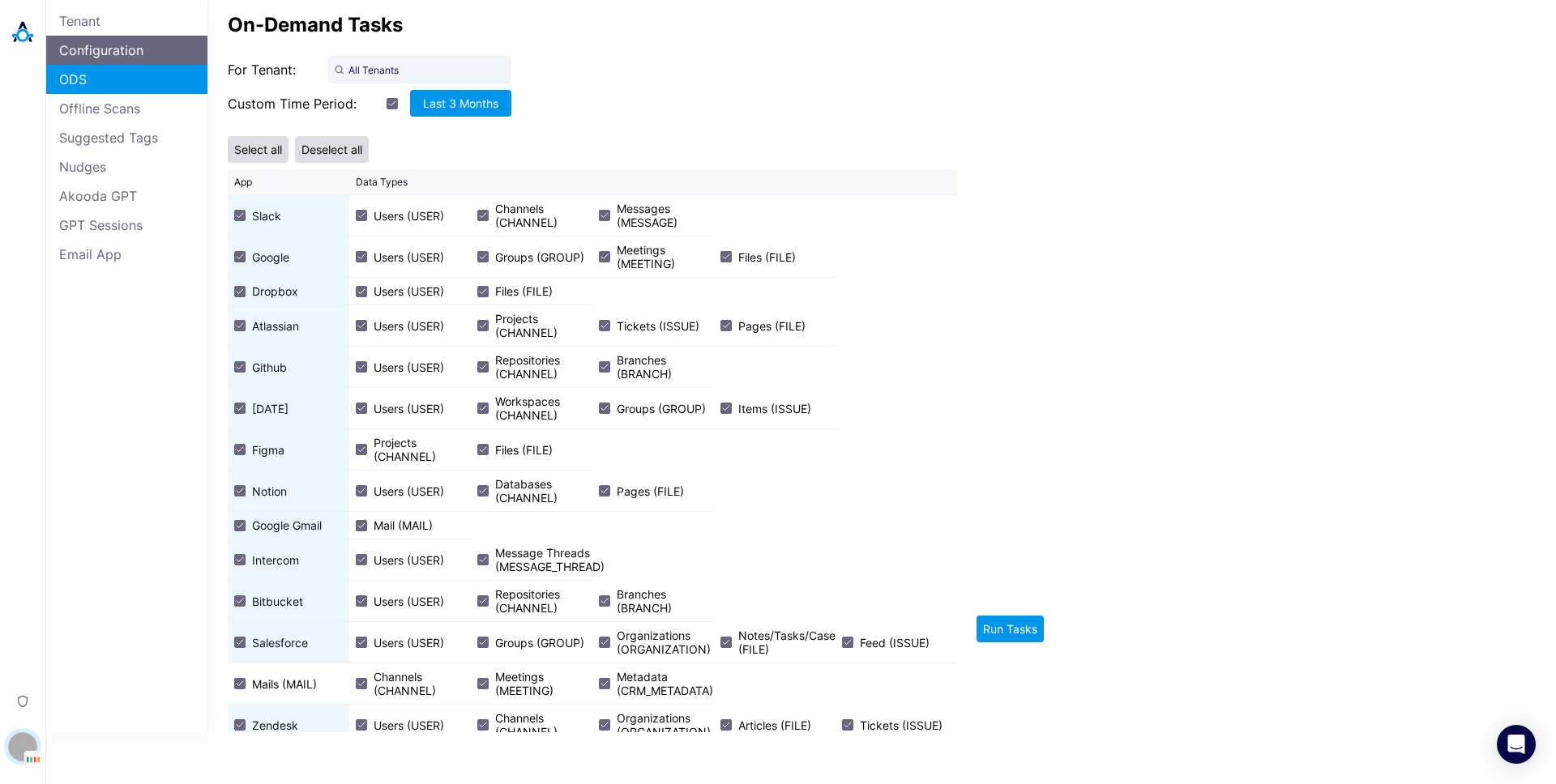
click at [104, 46] on link "Configuration" at bounding box center [127, 51] width 162 height 29
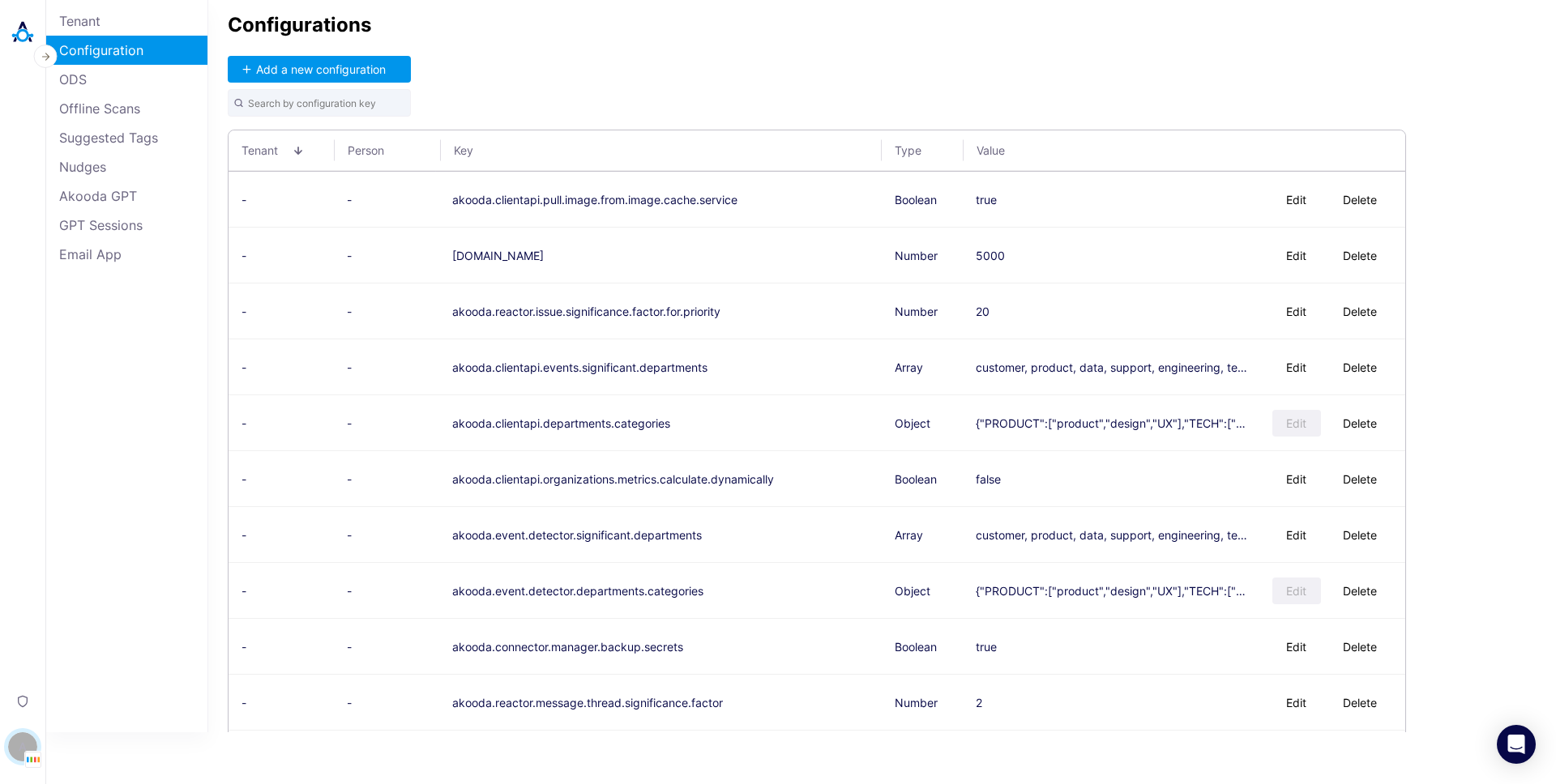
click at [41, 35] on header "Privacy A [PERSON_NAME]" at bounding box center [22, 392] width 46 height 784
click at [27, 36] on img at bounding box center [22, 32] width 32 height 32
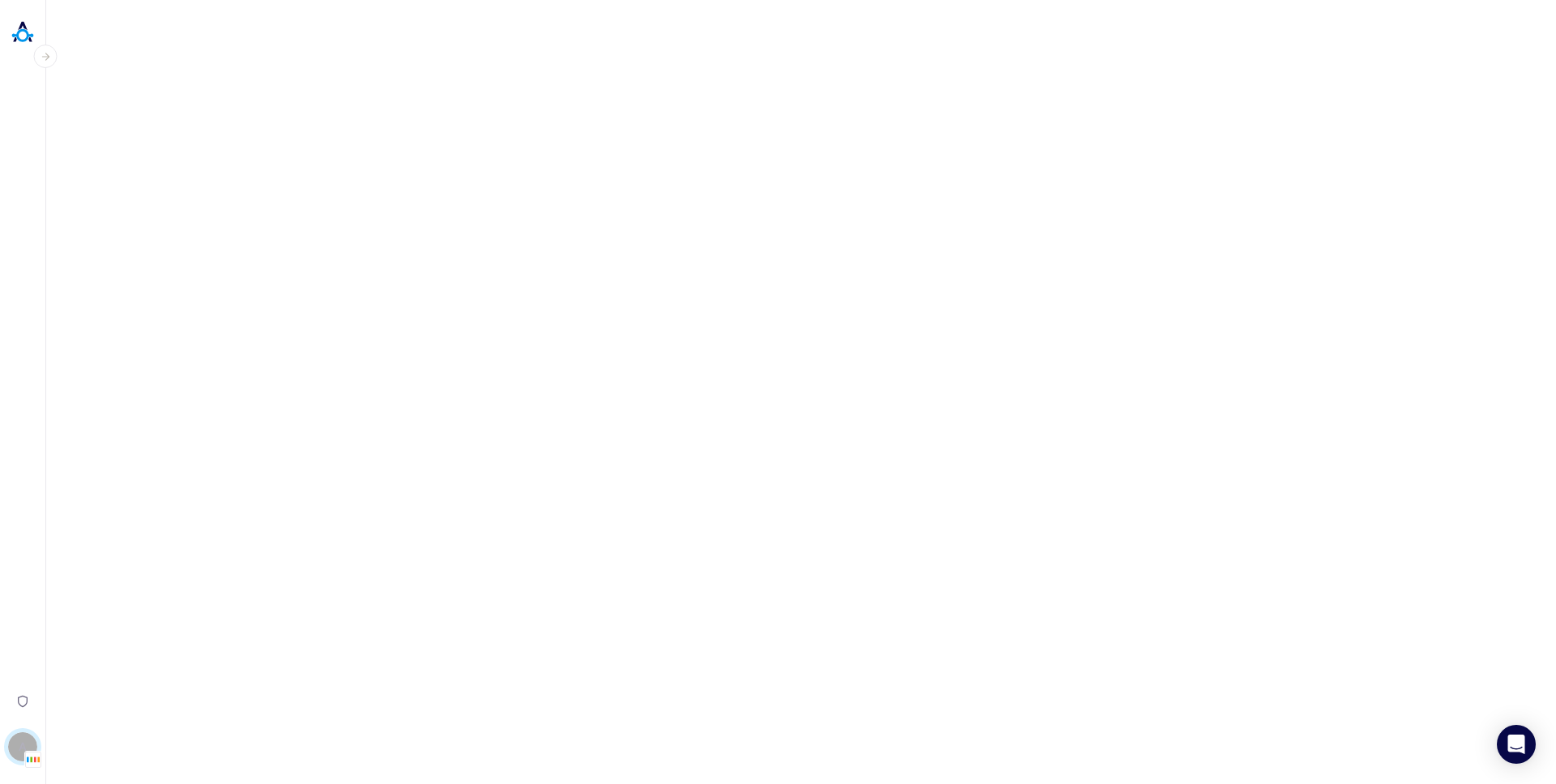
click at [53, 57] on button "button" at bounding box center [46, 56] width 23 height 23
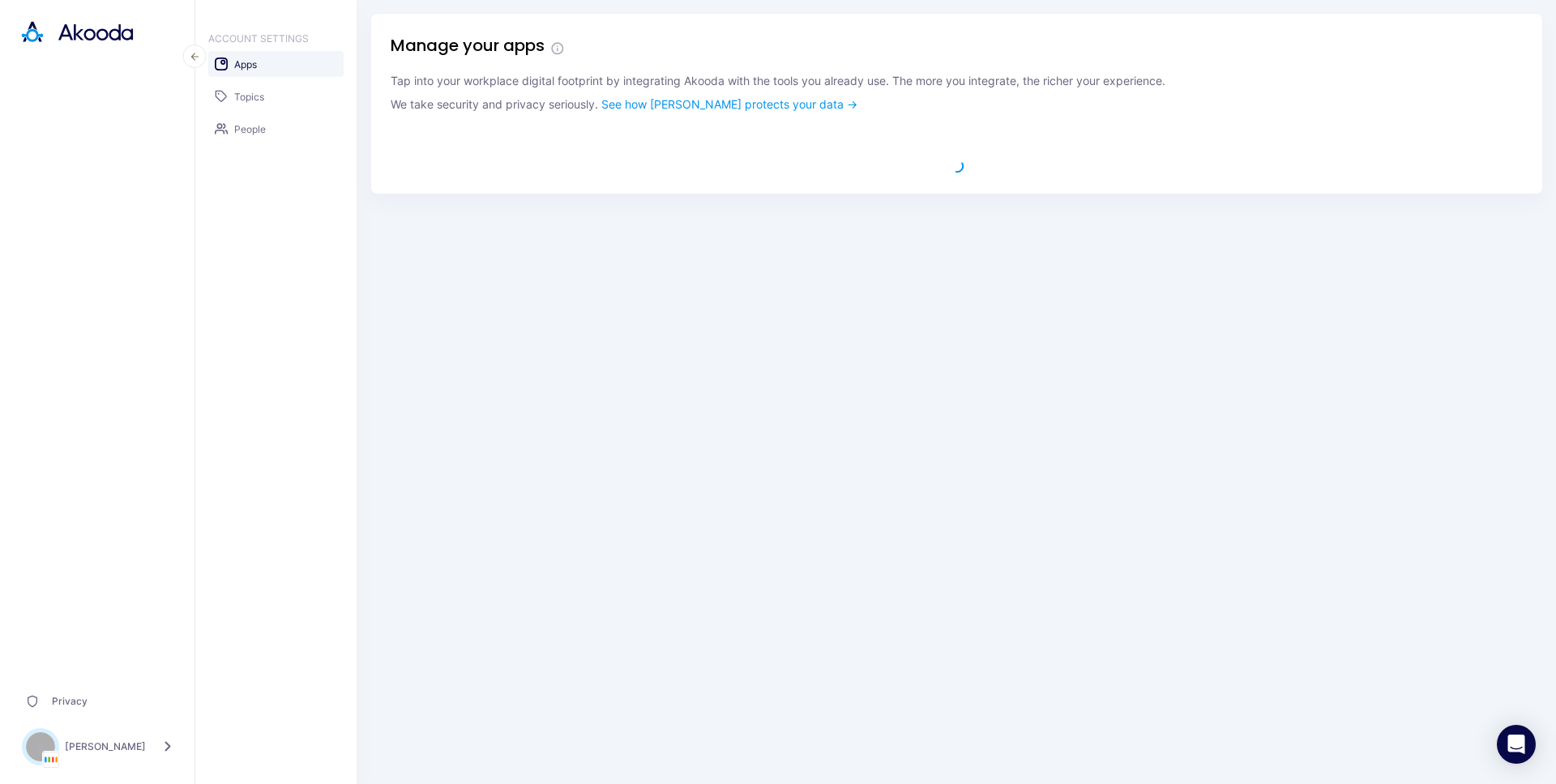
click at [58, 40] on icon at bounding box center [95, 32] width 75 height 17
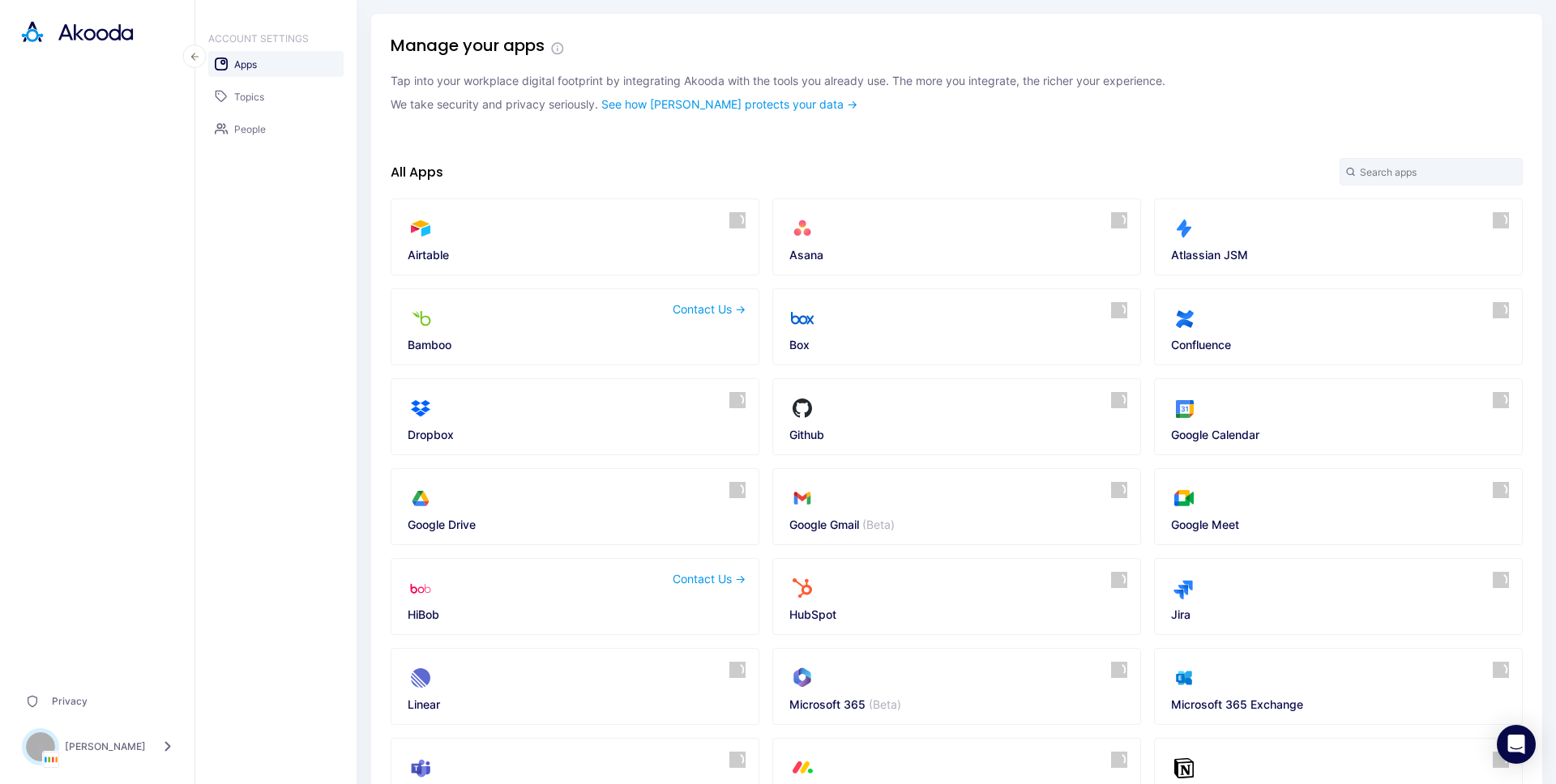
click at [61, 40] on icon at bounding box center [95, 32] width 75 height 17
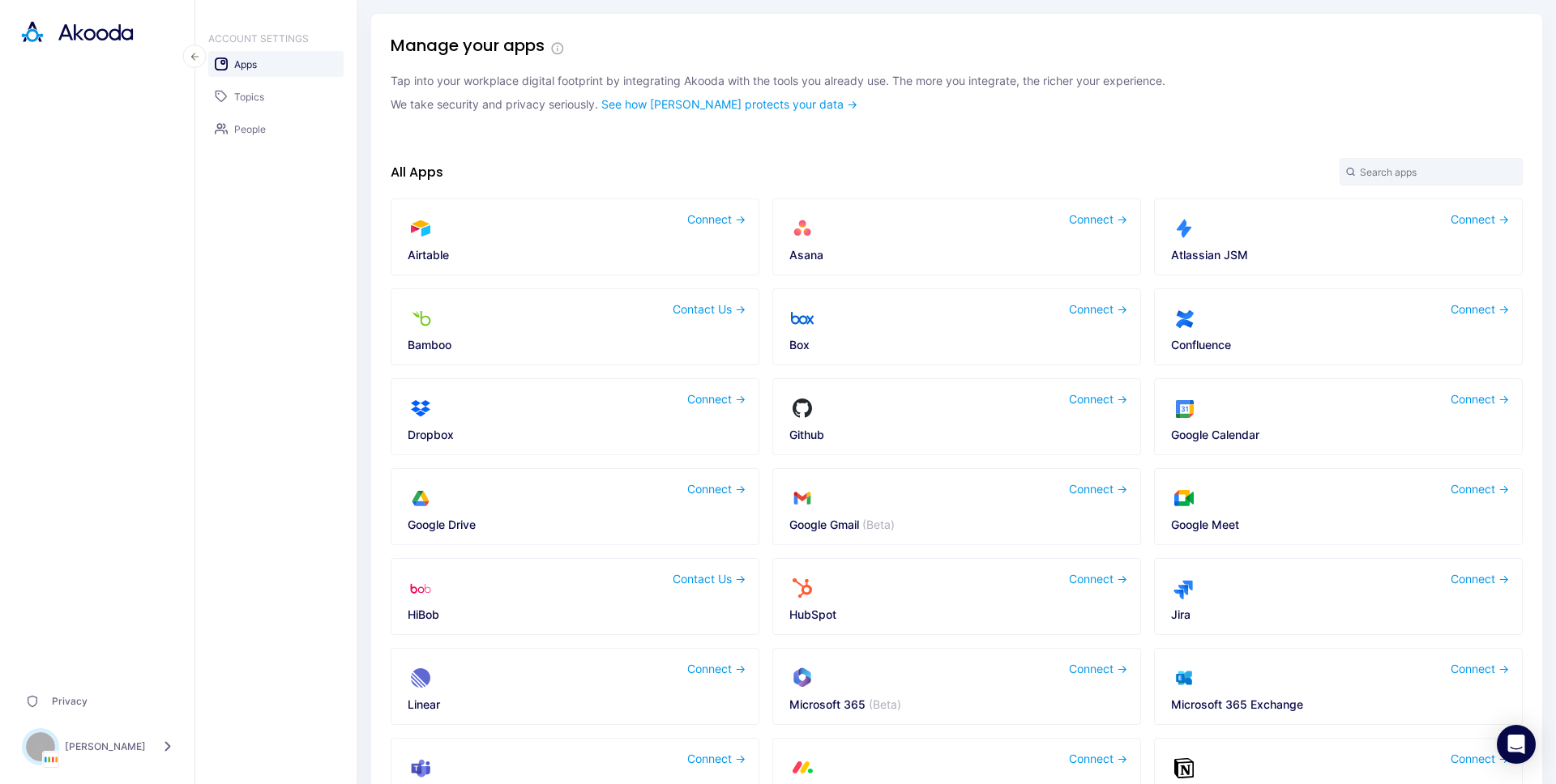
click at [36, 754] on div "A" at bounding box center [41, 747] width 29 height 29
click at [229, 654] on button "Switch Tenant" at bounding box center [251, 655] width 120 height 25
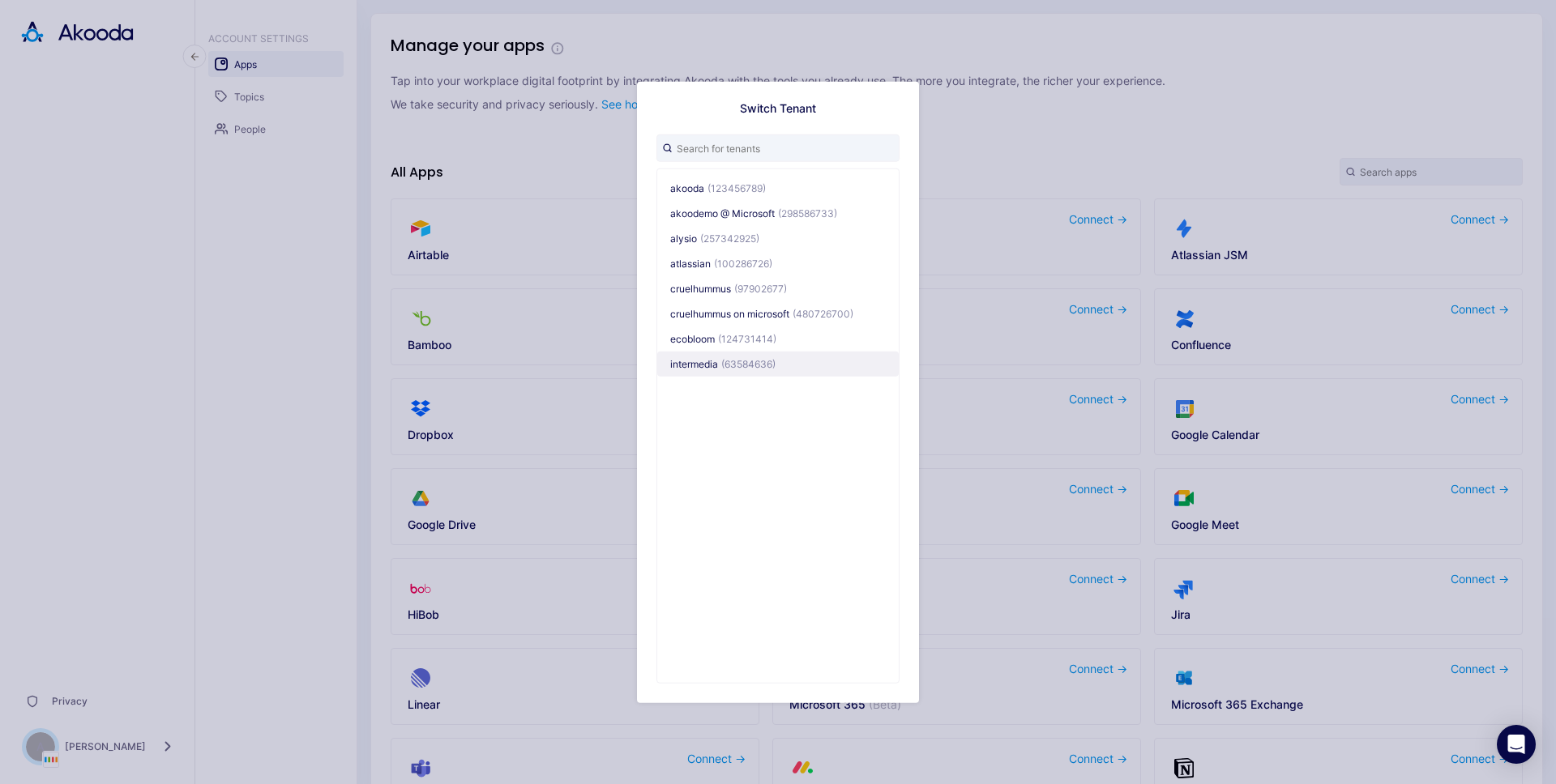
click at [725, 365] on span "(63584636)" at bounding box center [748, 364] width 54 height 12
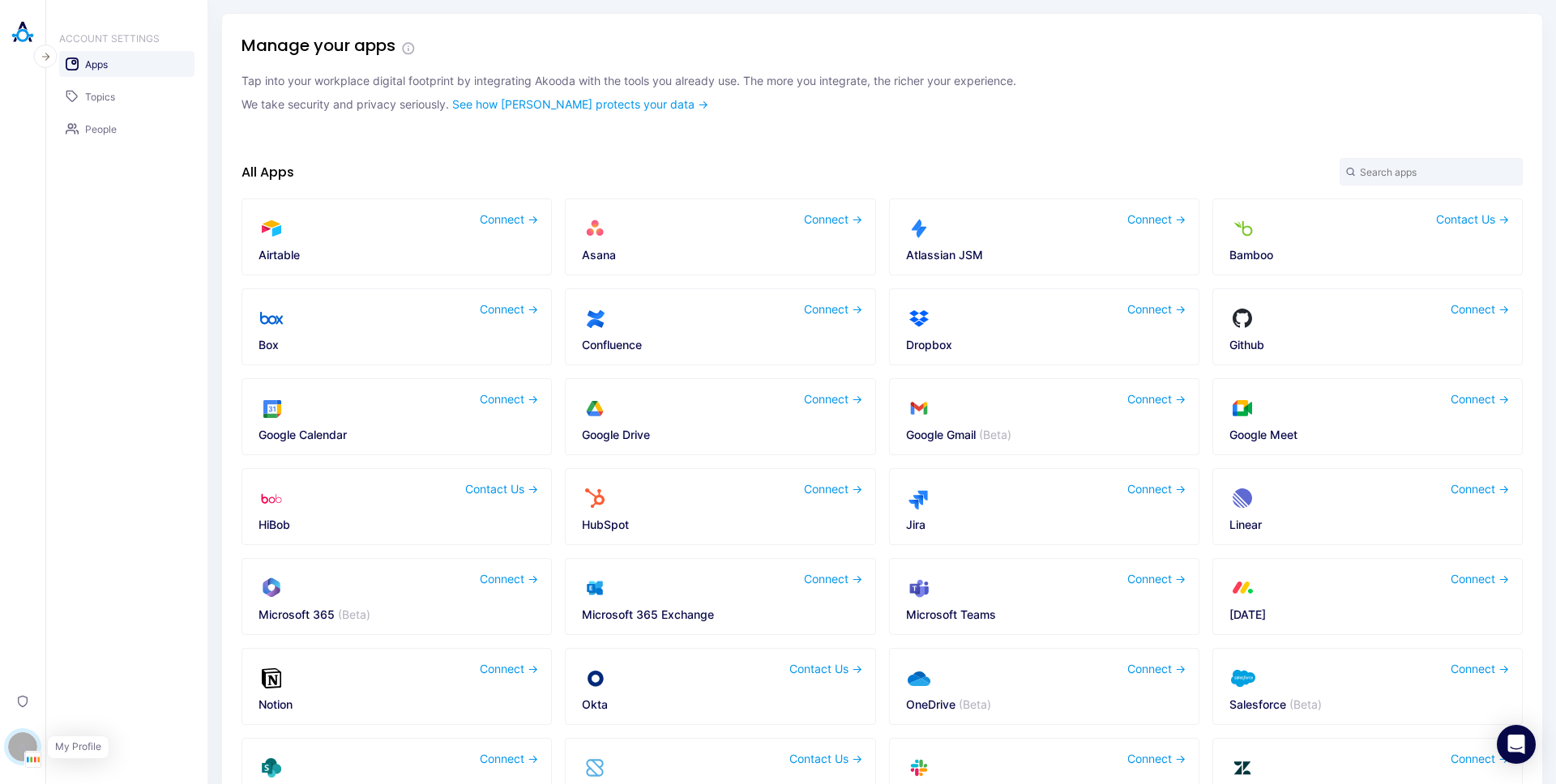
click at [26, 748] on div "A" at bounding box center [22, 747] width 29 height 29
click at [124, 649] on button "Switch Tenant" at bounding box center [111, 655] width 120 height 25
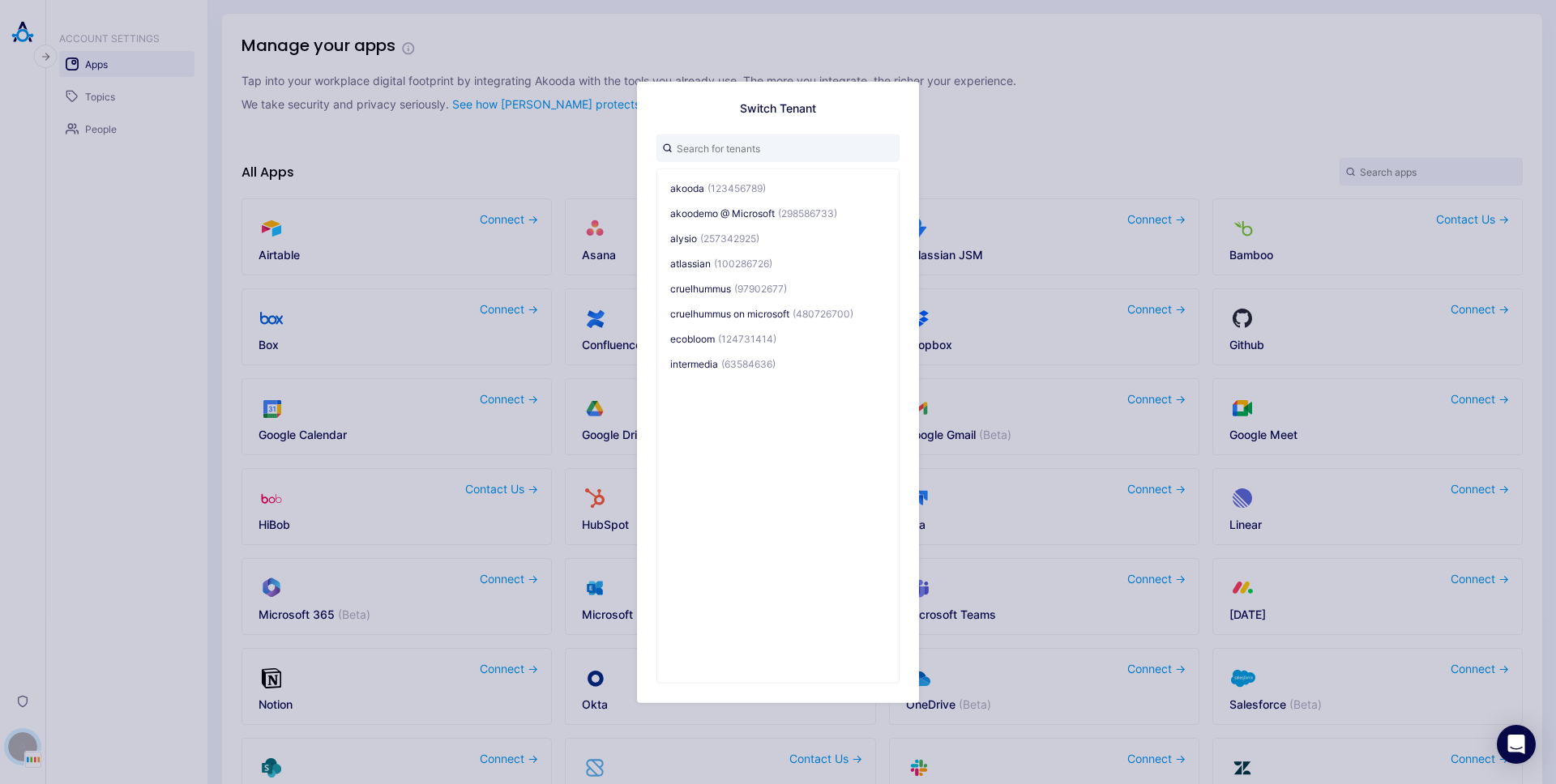
click at [1103, 73] on div "Switch Tenant akooda (123456789) akoodemo @ Microsoft (298586733) alysio (25734…" at bounding box center [778, 392] width 1556 height 784
